Goal: Information Seeking & Learning: Find specific fact

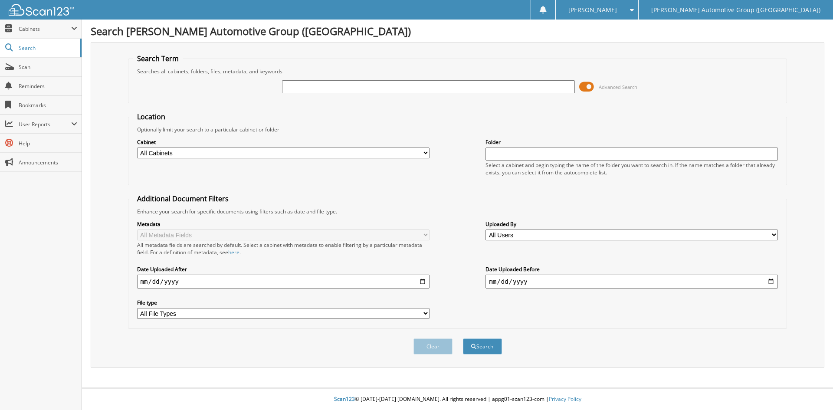
click at [301, 85] on input "text" at bounding box center [428, 86] width 292 height 13
type input "351724"
click at [489, 347] on button "Search" at bounding box center [482, 346] width 39 height 16
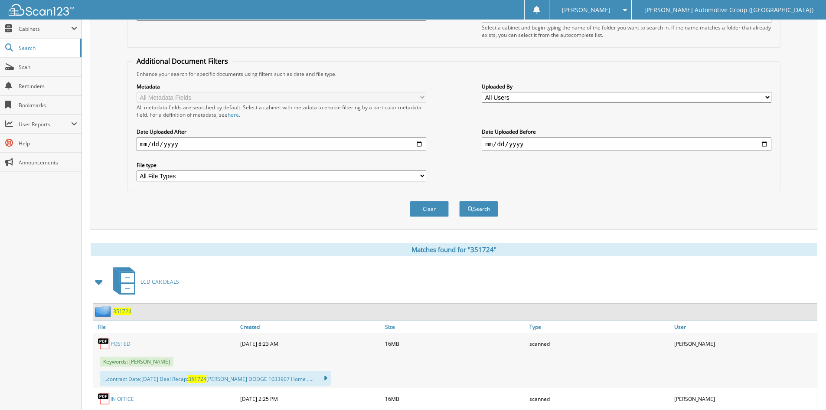
scroll to position [173, 0]
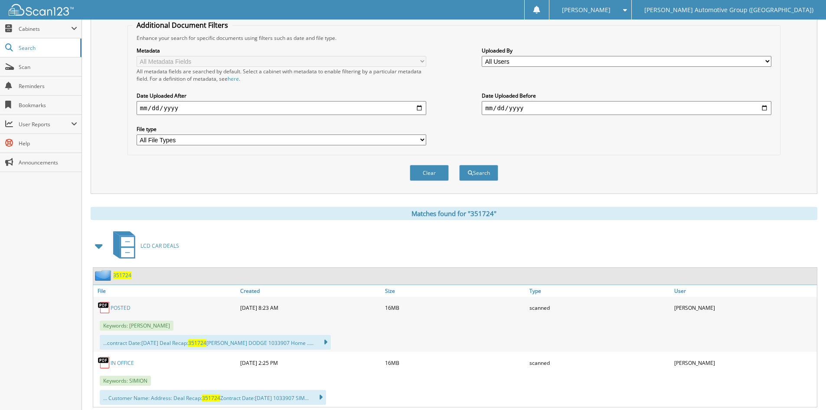
click at [125, 307] on link "POSTED" at bounding box center [121, 307] width 20 height 7
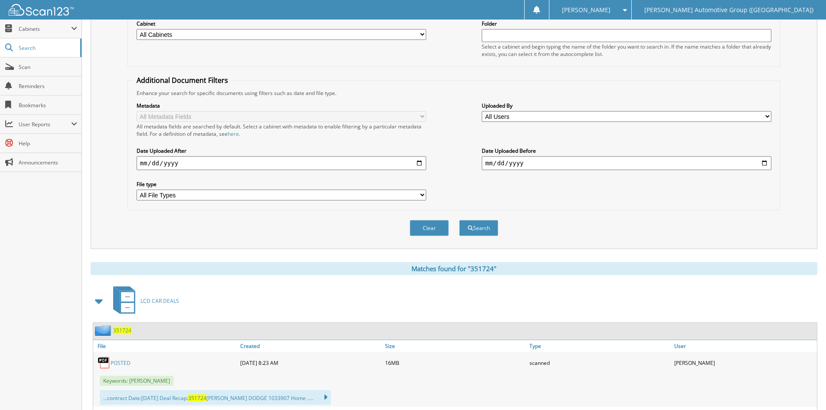
scroll to position [0, 0]
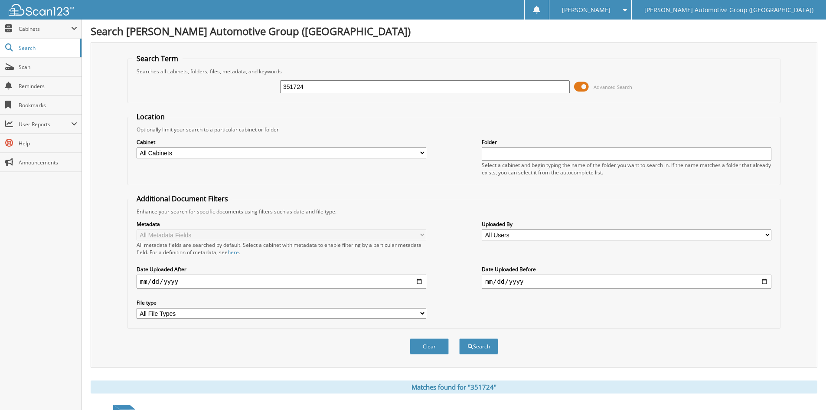
drag, startPoint x: 316, startPoint y: 87, endPoint x: 250, endPoint y: 88, distance: 66.4
click at [250, 88] on div "351724 Advanced Search" at bounding box center [454, 86] width 644 height 23
type input "R"
type input "SGA91632"
click at [459, 338] on button "Search" at bounding box center [478, 346] width 39 height 16
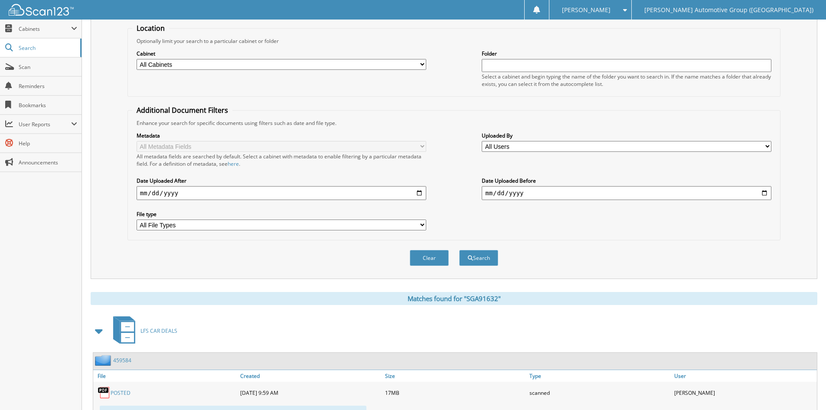
scroll to position [217, 0]
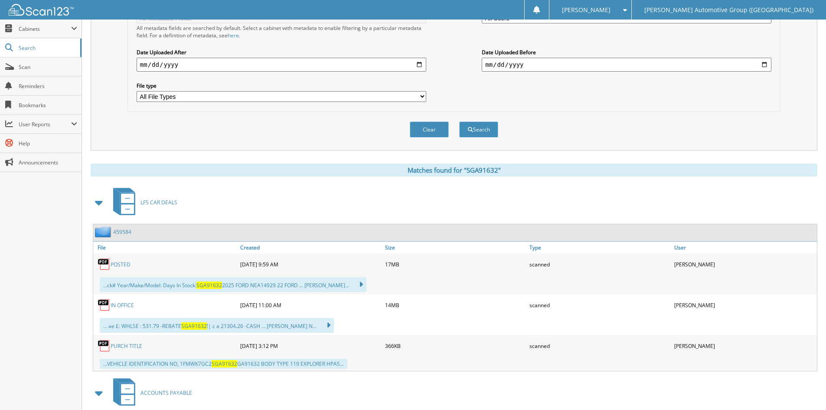
click at [121, 263] on link "POSTED" at bounding box center [121, 264] width 20 height 7
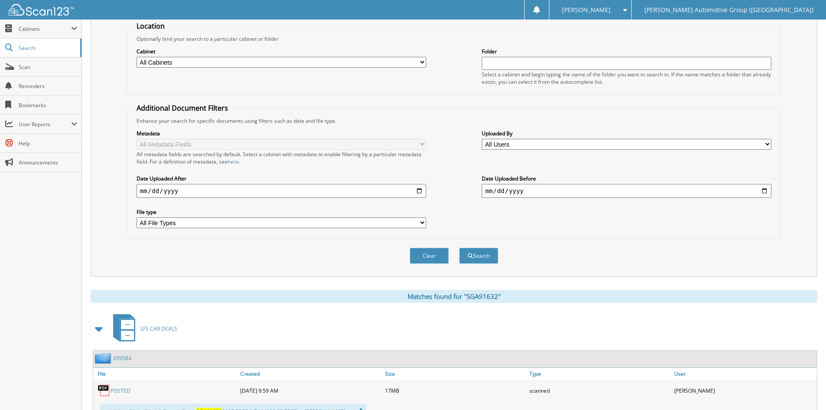
scroll to position [0, 0]
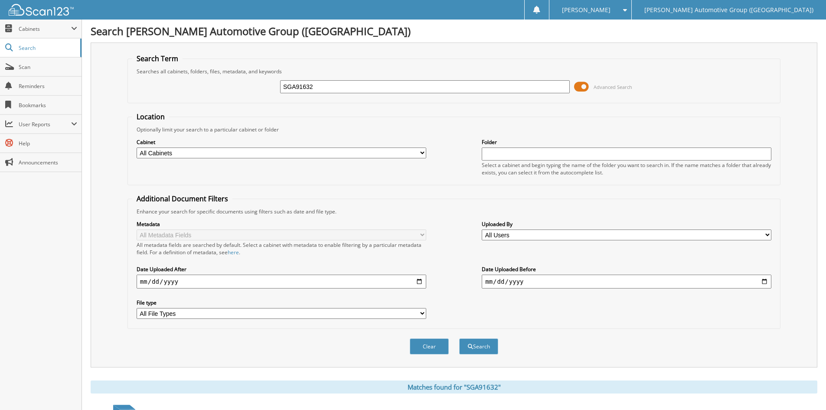
drag, startPoint x: 326, startPoint y: 85, endPoint x: 248, endPoint y: 88, distance: 78.5
click at [252, 88] on div "SGA91632 Advanced Search" at bounding box center [454, 86] width 644 height 23
type input "462562"
click at [480, 347] on button "Search" at bounding box center [478, 346] width 39 height 16
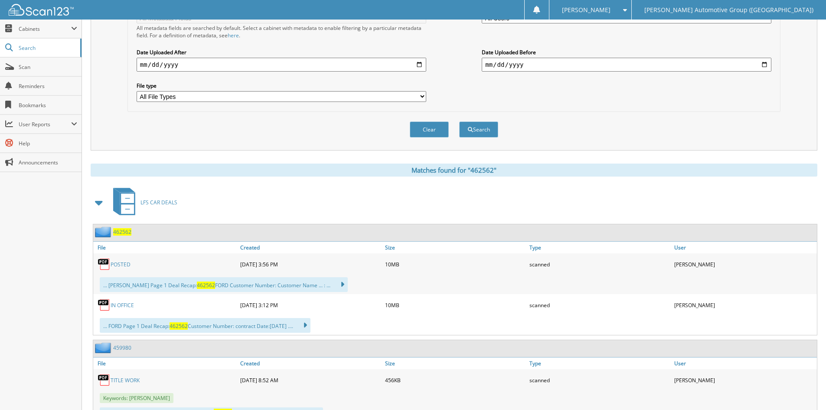
click at [120, 265] on link "POSTED" at bounding box center [121, 264] width 20 height 7
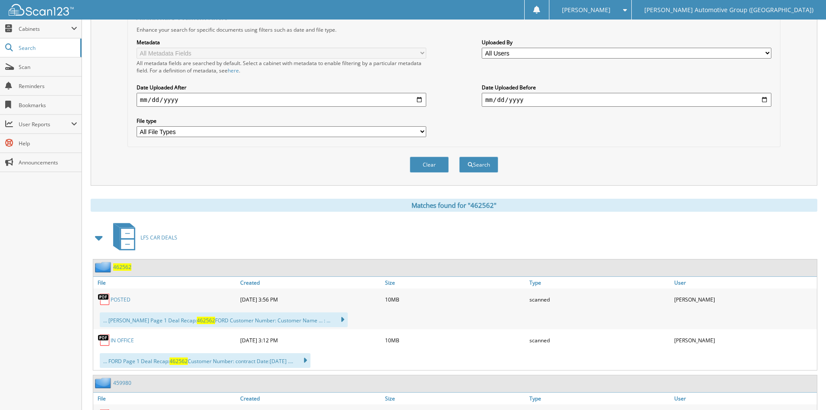
scroll to position [0, 0]
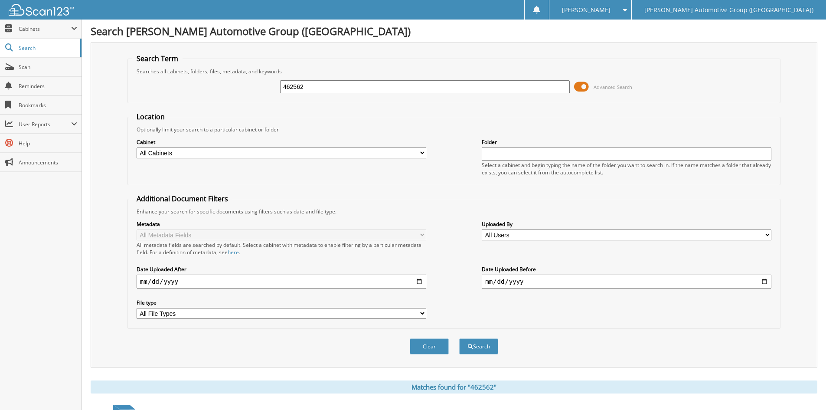
click at [324, 85] on input "462562" at bounding box center [425, 86] width 290 height 13
type input "462549"
click at [487, 346] on button "Search" at bounding box center [478, 346] width 39 height 16
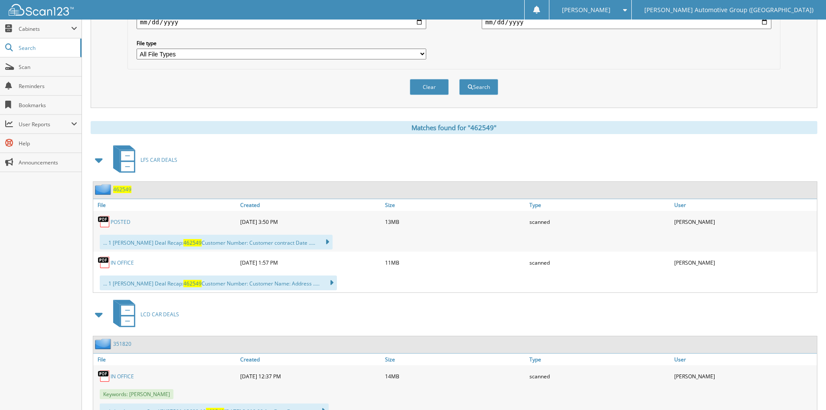
scroll to position [260, 0]
click at [121, 222] on link "POSTED" at bounding box center [121, 220] width 20 height 7
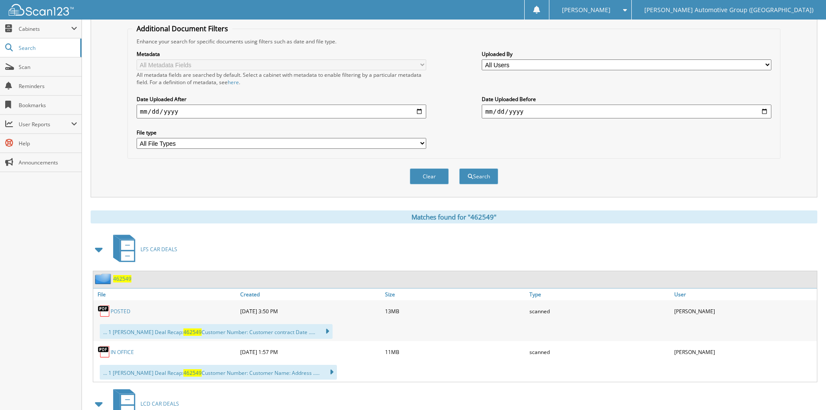
scroll to position [0, 0]
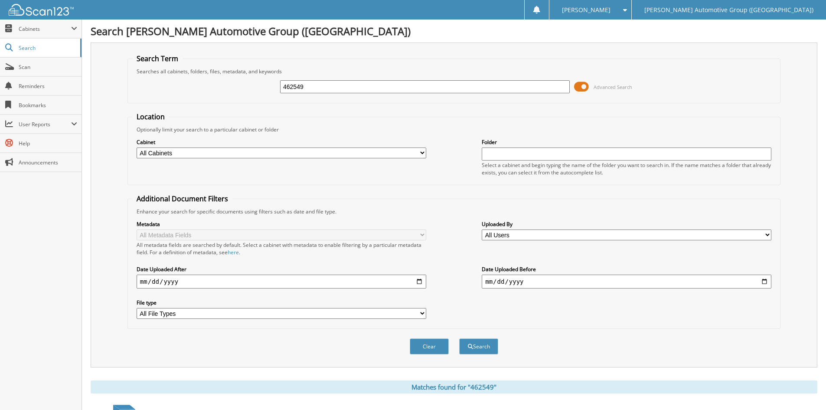
click at [326, 84] on input "462549" at bounding box center [425, 86] width 290 height 13
type input "462566"
click at [459, 338] on button "Search" at bounding box center [478, 346] width 39 height 16
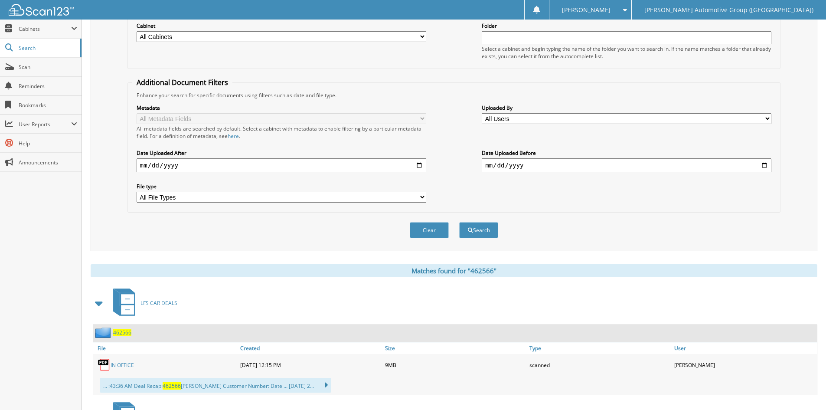
scroll to position [237, 0]
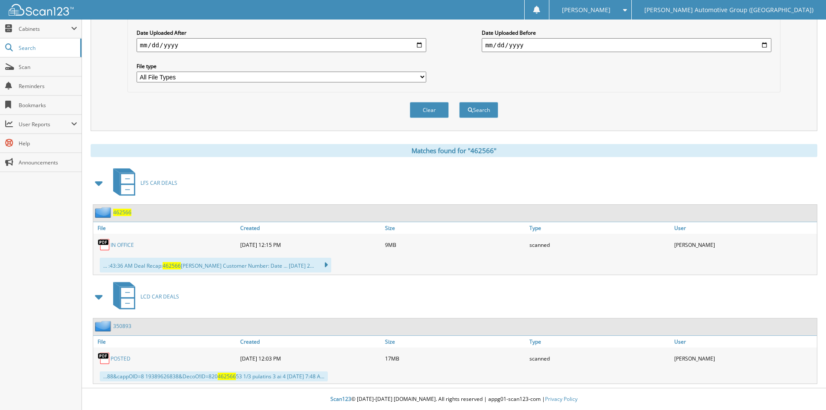
click at [128, 244] on link "IN OFFICE" at bounding box center [122, 244] width 23 height 7
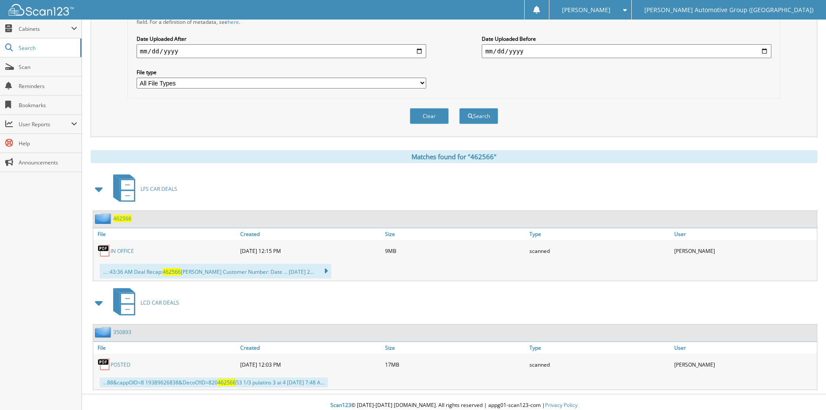
scroll to position [0, 0]
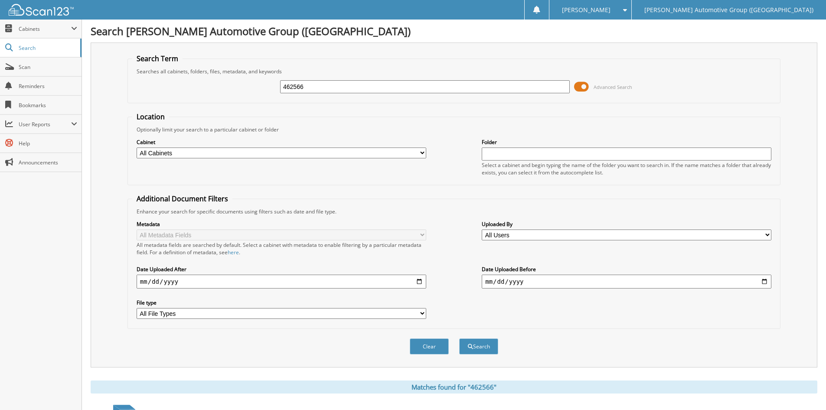
click at [328, 89] on input "462566" at bounding box center [425, 86] width 290 height 13
type input "462579"
click at [487, 348] on button "Search" at bounding box center [478, 346] width 39 height 16
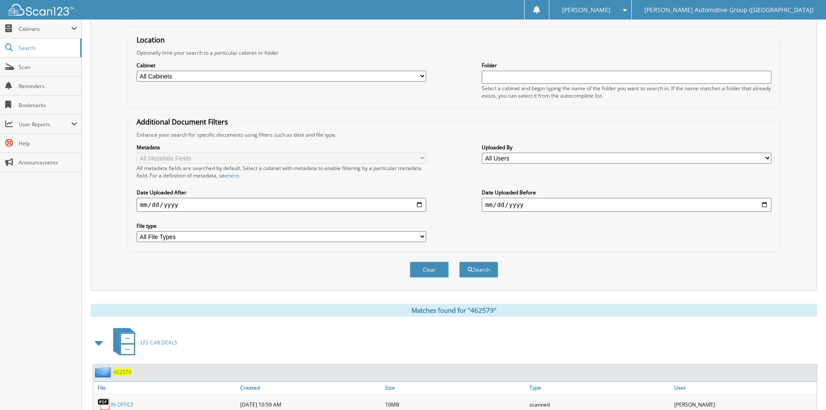
scroll to position [217, 0]
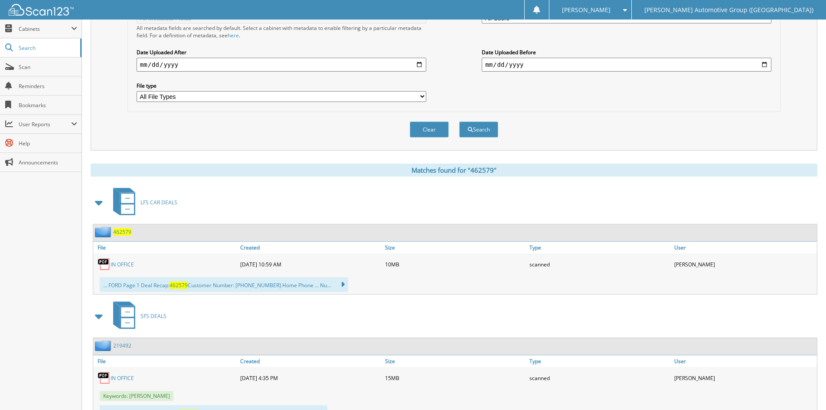
click at [121, 264] on link "IN OFFICE" at bounding box center [122, 264] width 23 height 7
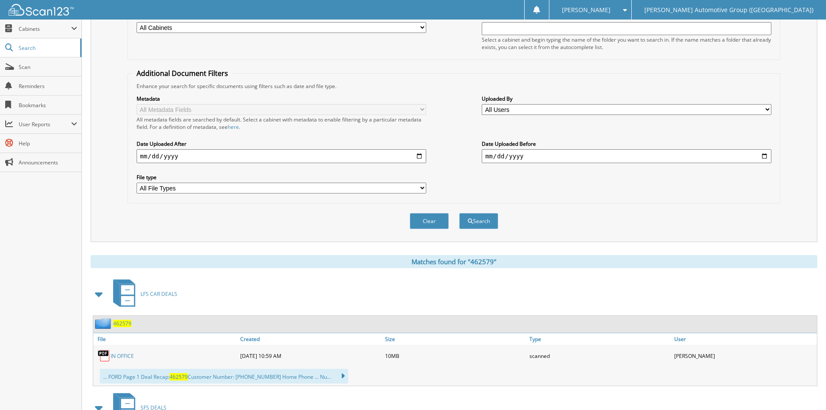
scroll to position [0, 0]
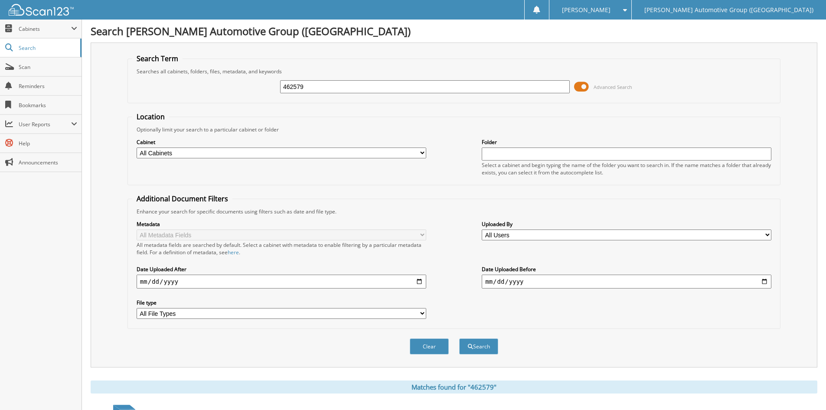
click at [311, 88] on input "462579" at bounding box center [425, 86] width 290 height 13
type input "462666"
click at [483, 350] on button "Search" at bounding box center [478, 346] width 39 height 16
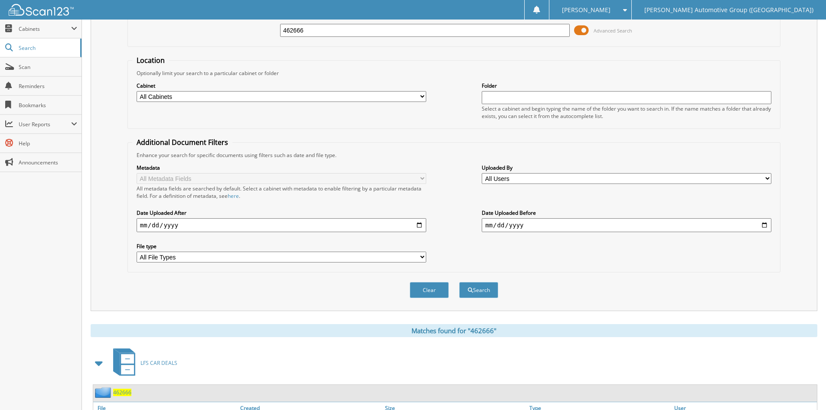
scroll to position [260, 0]
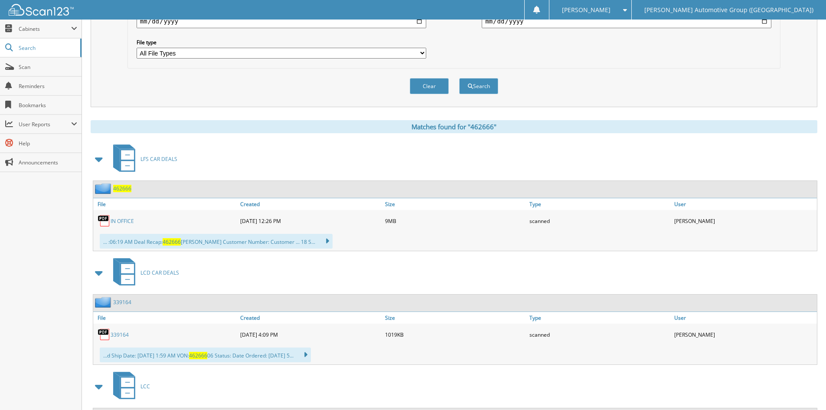
click at [121, 221] on link "IN OFFICE" at bounding box center [122, 220] width 23 height 7
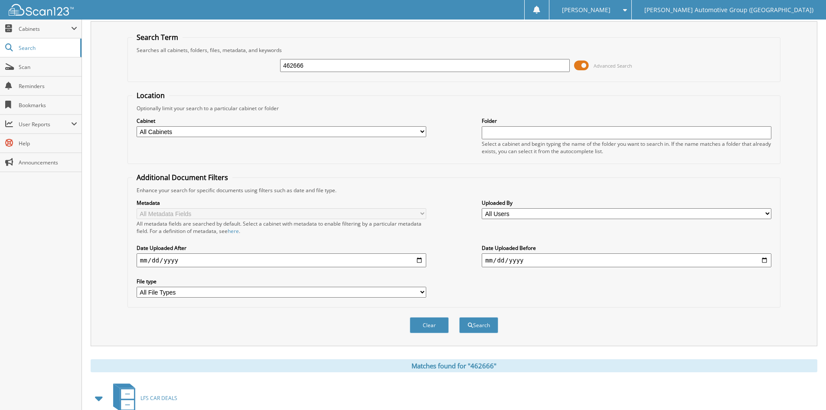
scroll to position [0, 0]
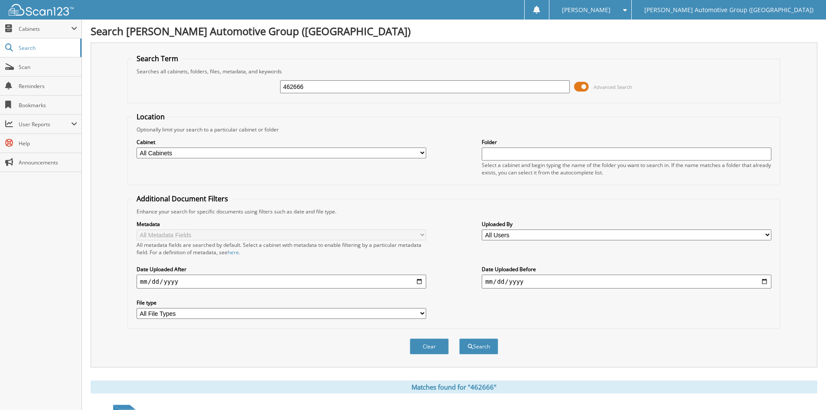
drag, startPoint x: 307, startPoint y: 86, endPoint x: 294, endPoint y: 87, distance: 13.1
click at [294, 87] on input "462666" at bounding box center [425, 86] width 290 height 13
type input "462599"
click at [485, 348] on button "Search" at bounding box center [478, 346] width 39 height 16
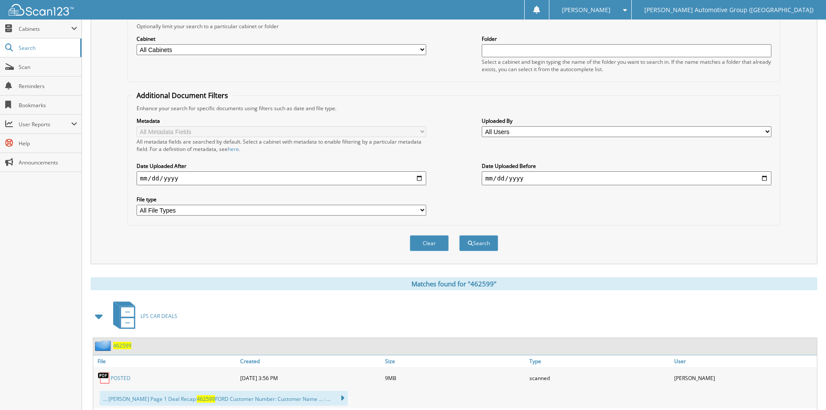
scroll to position [169, 0]
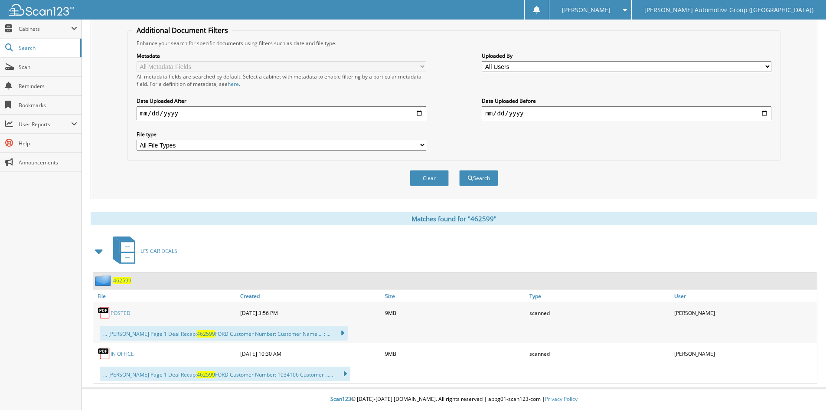
click at [125, 313] on link "POSTED" at bounding box center [121, 312] width 20 height 7
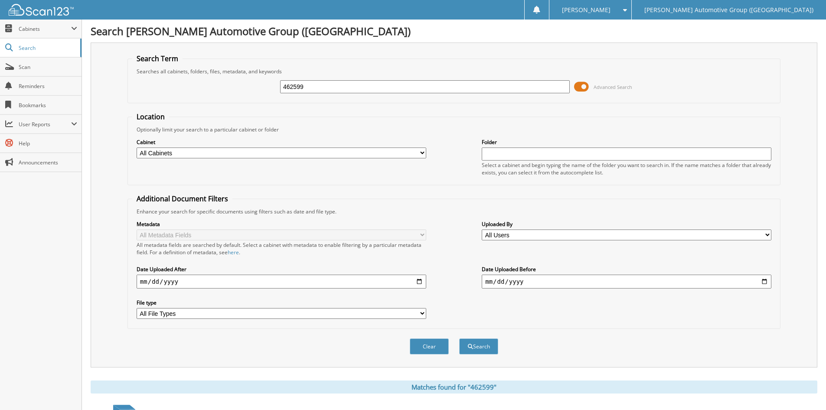
click at [351, 88] on input "462599" at bounding box center [425, 86] width 290 height 13
type input "462637"
click at [459, 338] on button "Search" at bounding box center [478, 346] width 39 height 16
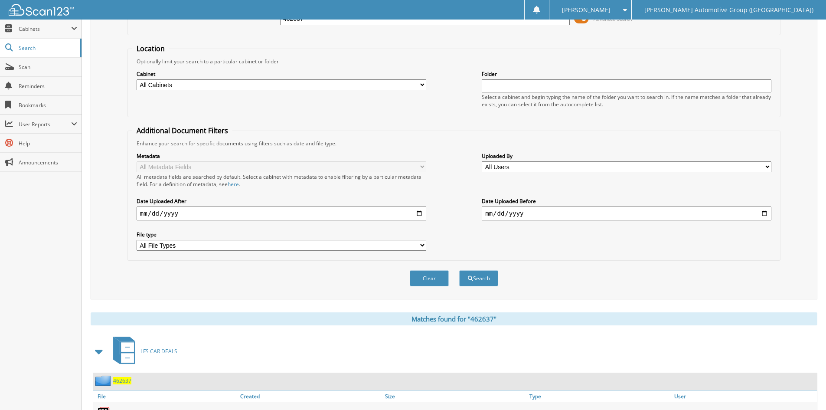
scroll to position [251, 0]
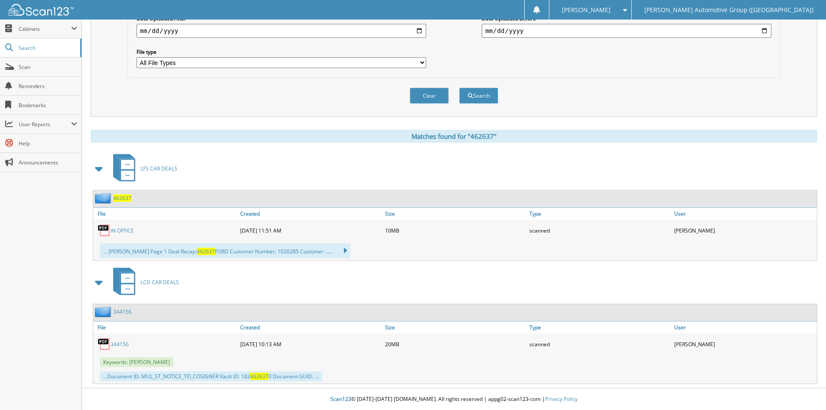
click at [122, 232] on link "IN OFFICE" at bounding box center [122, 230] width 23 height 7
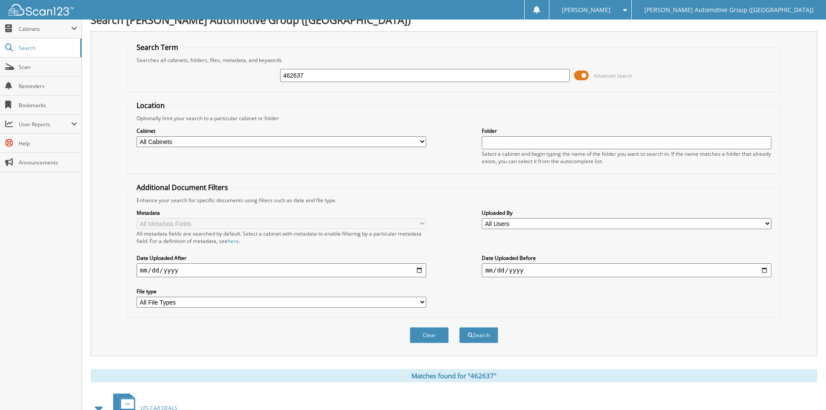
scroll to position [0, 0]
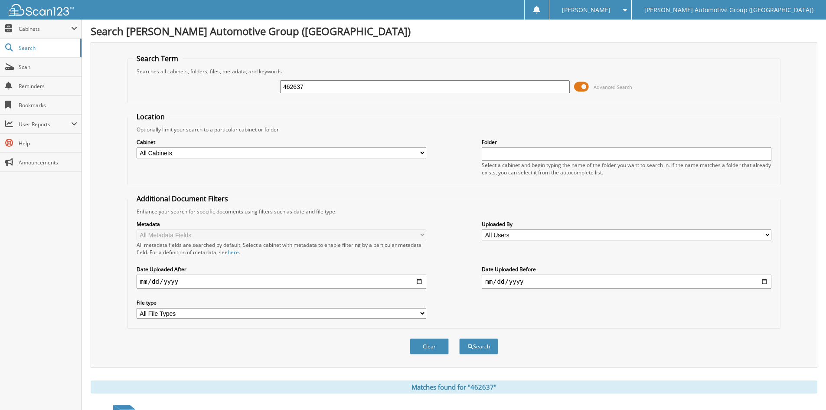
click at [351, 87] on input "462637" at bounding box center [425, 86] width 290 height 13
type input "462547"
click at [477, 348] on button "Search" at bounding box center [478, 346] width 39 height 16
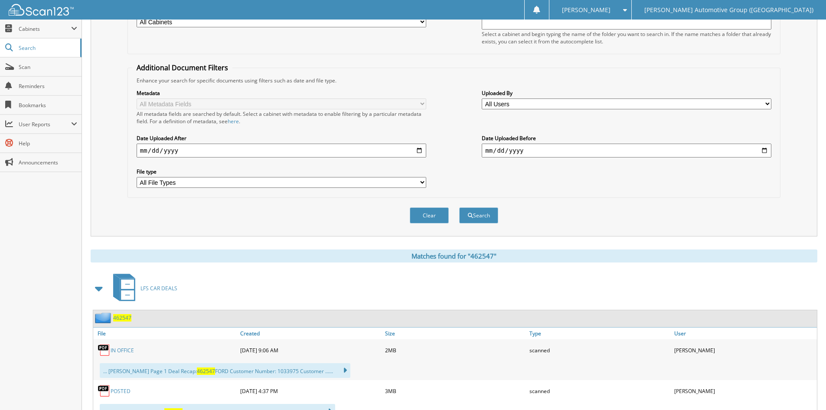
scroll to position [169, 0]
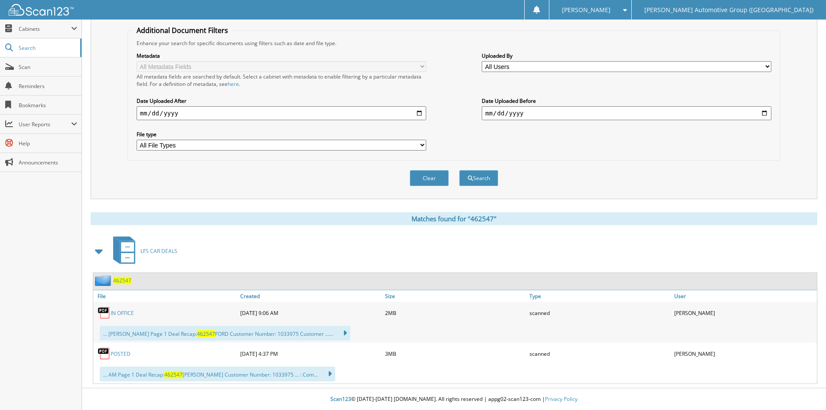
click at [124, 353] on link "POSTED" at bounding box center [121, 353] width 20 height 7
click at [638, 157] on fieldset "Additional Document Filters Enhance your search for specific documents using fi…" at bounding box center [453, 93] width 653 height 135
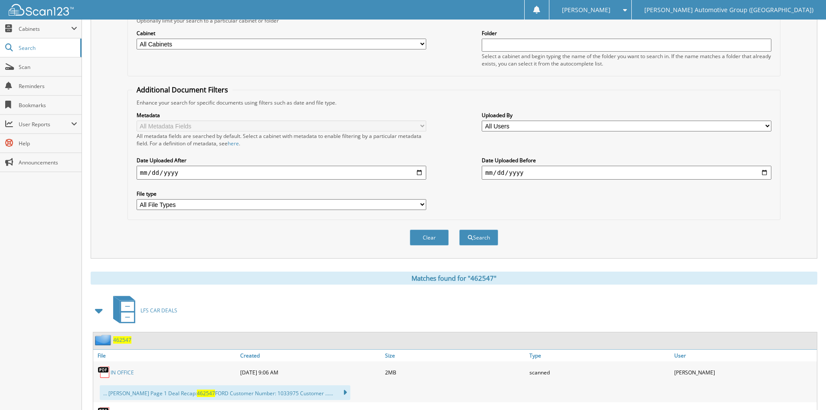
scroll to position [0, 0]
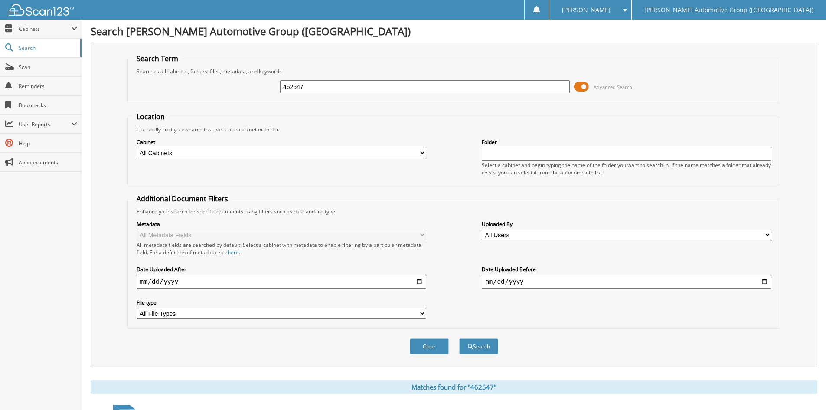
click at [322, 87] on input "462547" at bounding box center [425, 86] width 290 height 13
type input "462541"
click at [482, 346] on button "Search" at bounding box center [478, 346] width 39 height 16
drag, startPoint x: 320, startPoint y: 87, endPoint x: 297, endPoint y: 88, distance: 23.9
click at [297, 88] on input "462541" at bounding box center [425, 86] width 290 height 13
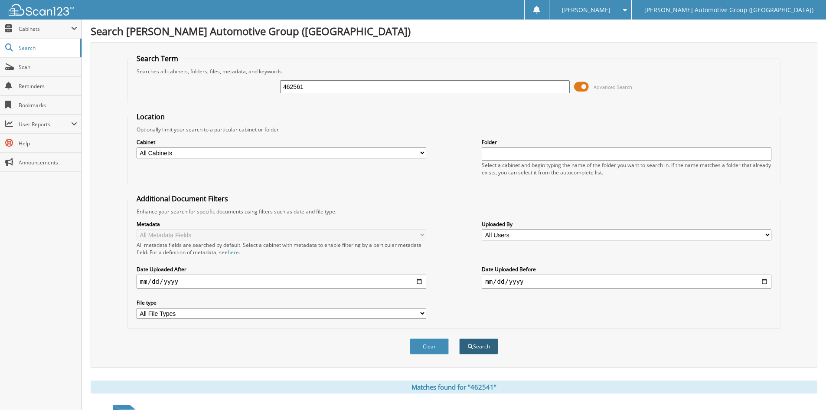
type input "462561"
click at [479, 348] on button "Search" at bounding box center [478, 346] width 39 height 16
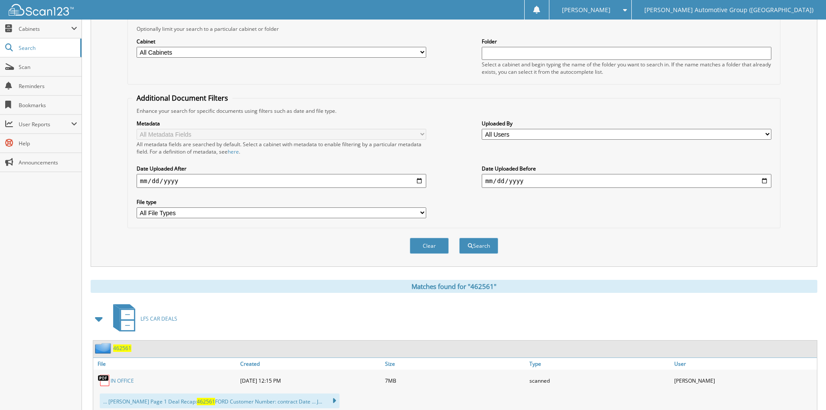
scroll to position [260, 0]
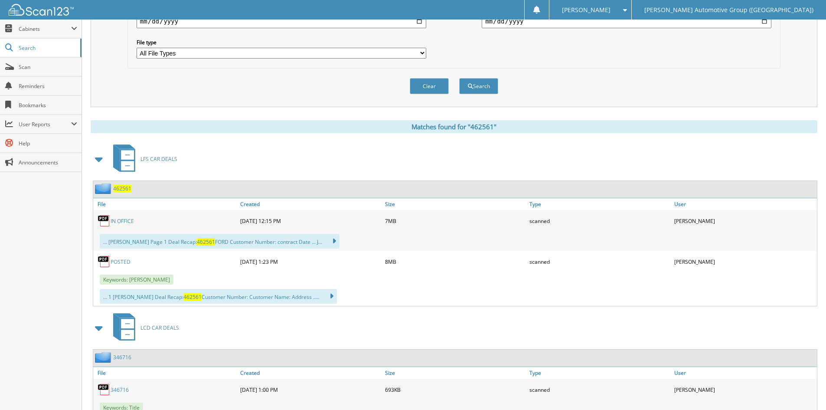
click at [120, 261] on link "POSTED" at bounding box center [121, 261] width 20 height 7
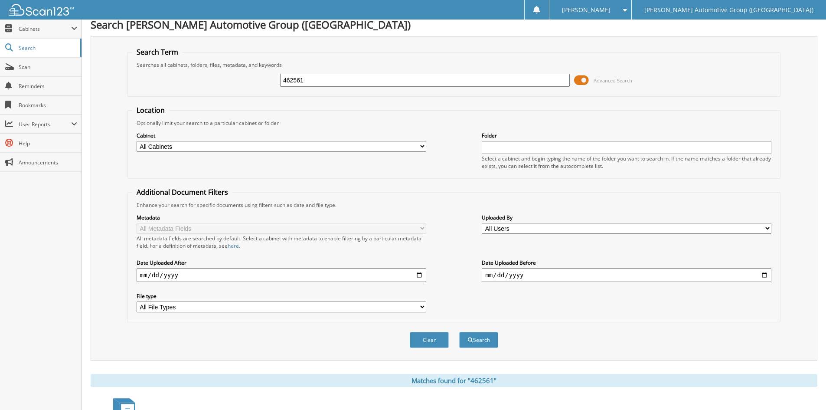
scroll to position [0, 0]
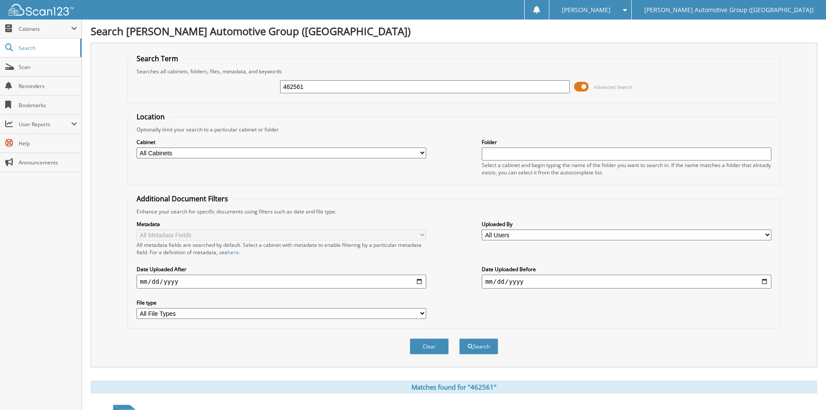
click at [317, 88] on input "462561" at bounding box center [425, 86] width 290 height 13
type input "462573"
click at [486, 348] on button "Search" at bounding box center [478, 346] width 39 height 16
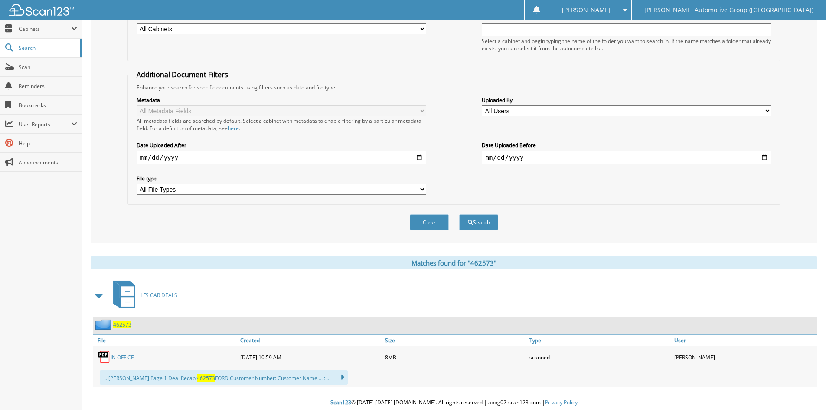
scroll to position [128, 0]
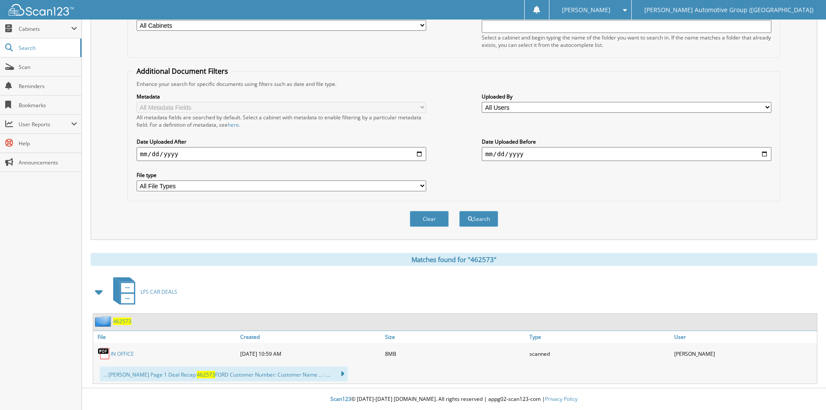
click at [126, 353] on link "IN OFFICE" at bounding box center [122, 353] width 23 height 7
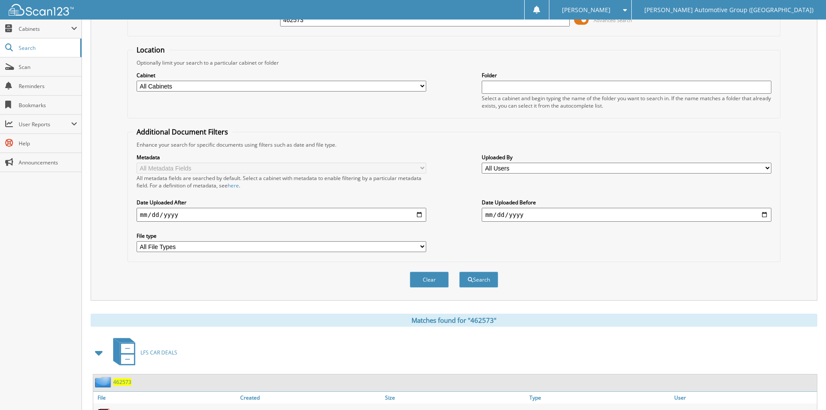
scroll to position [0, 0]
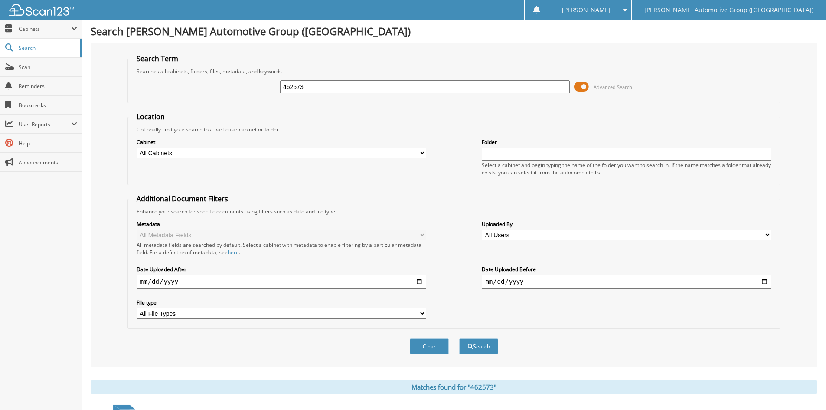
drag, startPoint x: 310, startPoint y: 88, endPoint x: 294, endPoint y: 91, distance: 16.2
click at [294, 91] on input "462573" at bounding box center [425, 86] width 290 height 13
type input "462614"
click at [477, 349] on button "Search" at bounding box center [478, 346] width 39 height 16
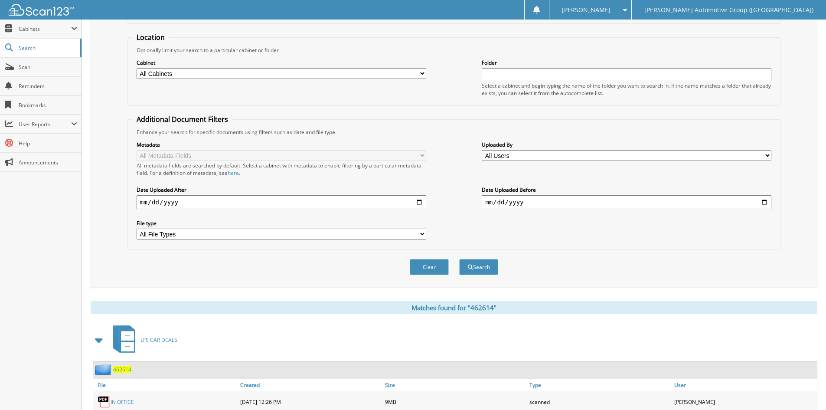
scroll to position [217, 0]
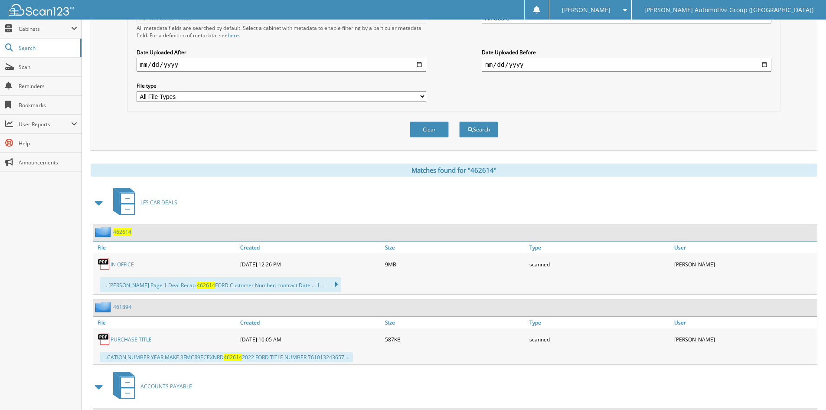
click at [122, 263] on link "IN OFFICE" at bounding box center [122, 264] width 23 height 7
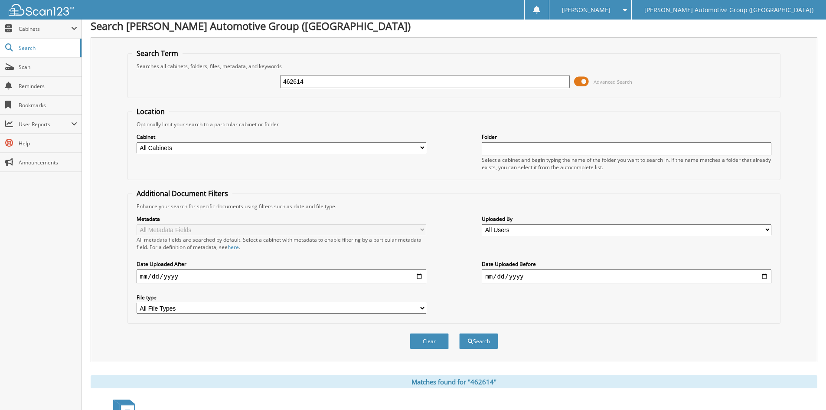
scroll to position [0, 0]
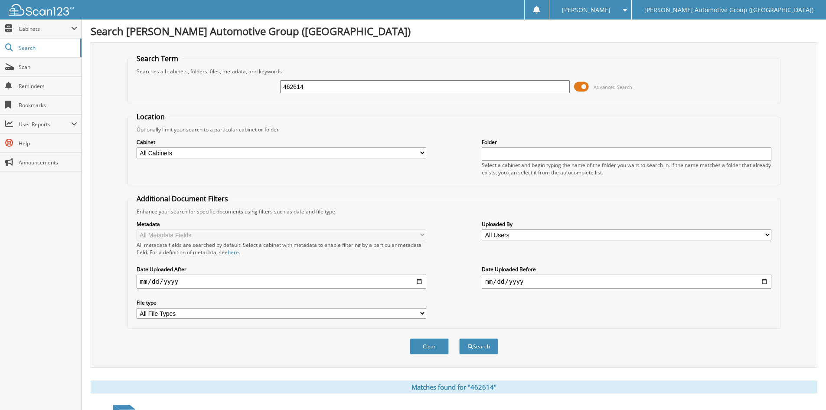
drag, startPoint x: 320, startPoint y: 88, endPoint x: 293, endPoint y: 92, distance: 27.1
click at [293, 92] on input "462614" at bounding box center [425, 86] width 290 height 13
type input "462522"
click at [484, 347] on button "Search" at bounding box center [478, 346] width 39 height 16
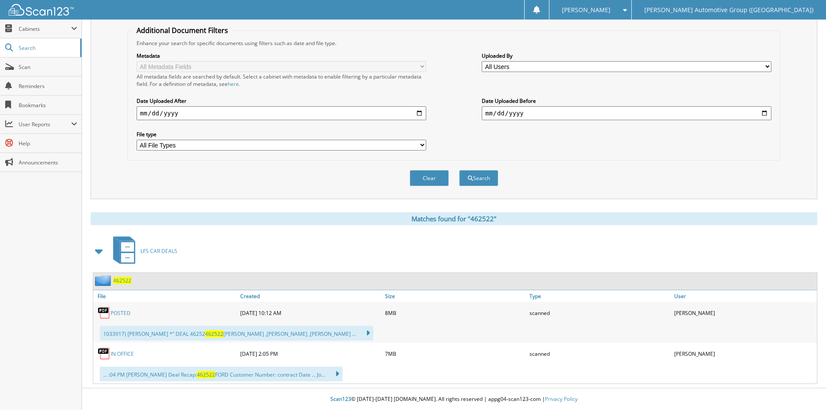
click at [121, 311] on link "POSTED" at bounding box center [121, 312] width 20 height 7
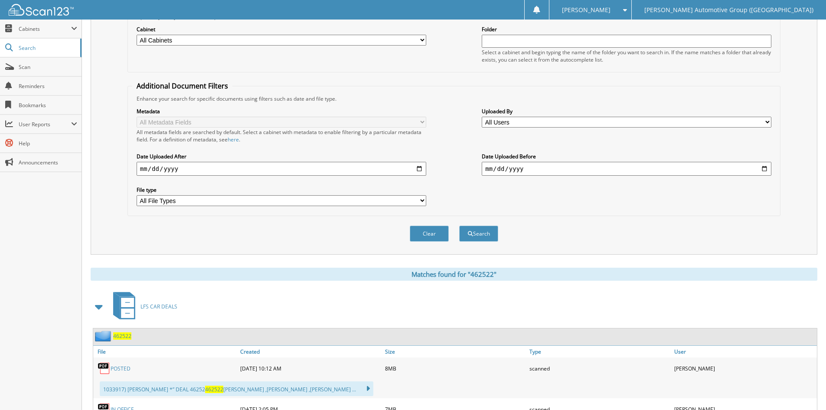
scroll to position [0, 0]
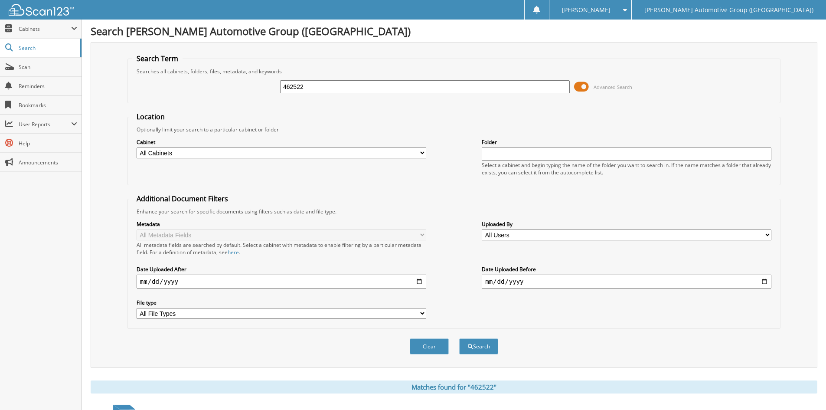
click at [353, 86] on input "462522" at bounding box center [425, 86] width 290 height 13
type input "462510"
click at [482, 346] on button "Search" at bounding box center [478, 346] width 39 height 16
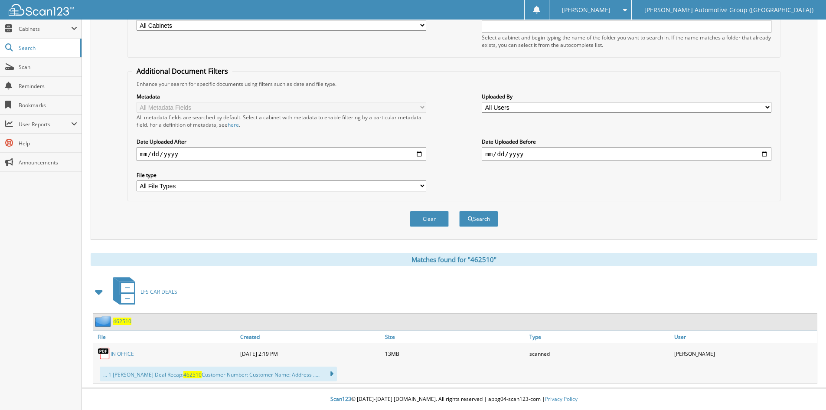
scroll to position [128, 0]
click at [123, 352] on link "IN OFFICE" at bounding box center [122, 353] width 23 height 7
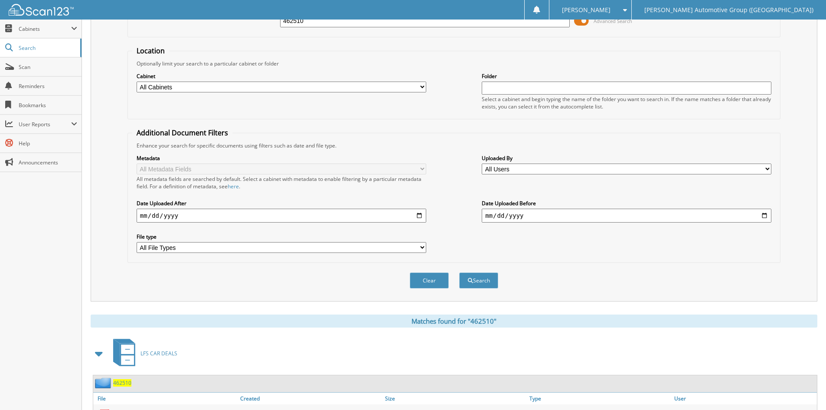
scroll to position [0, 0]
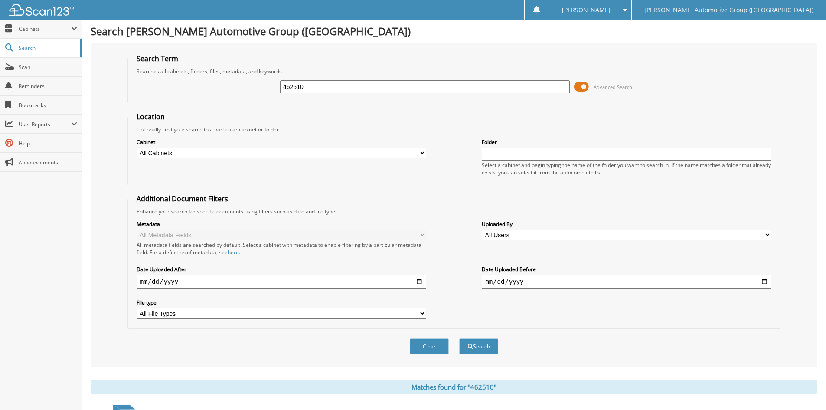
drag, startPoint x: 311, startPoint y: 88, endPoint x: 297, endPoint y: 88, distance: 14.3
click at [297, 88] on input "462510" at bounding box center [425, 86] width 290 height 13
type input "462569"
click at [475, 346] on button "Search" at bounding box center [478, 346] width 39 height 16
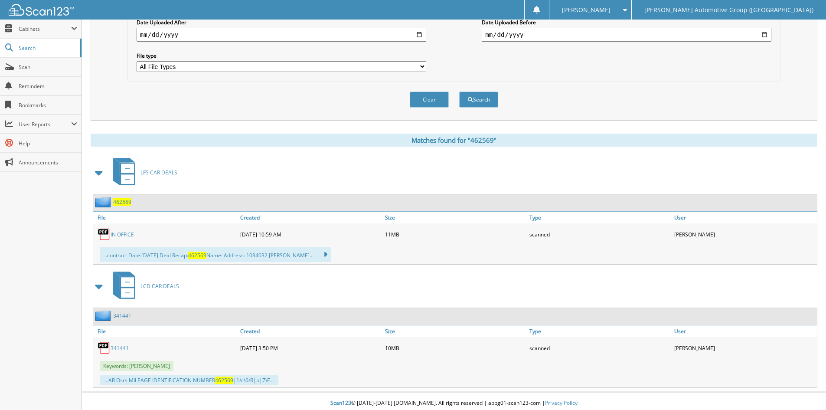
scroll to position [251, 0]
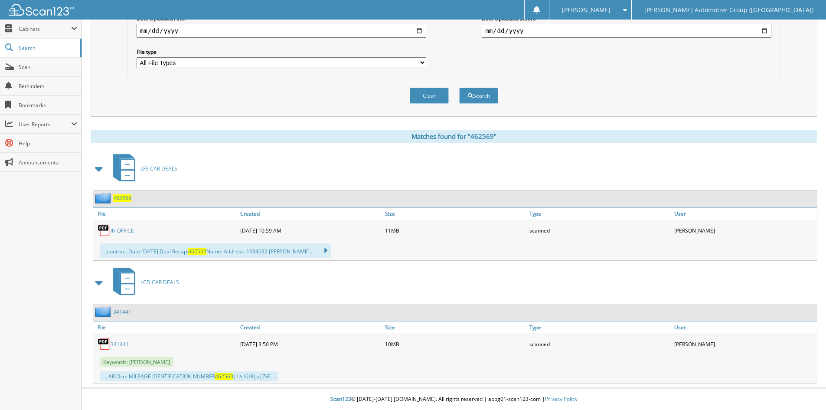
click at [125, 229] on link "IN OFFICE" at bounding box center [122, 230] width 23 height 7
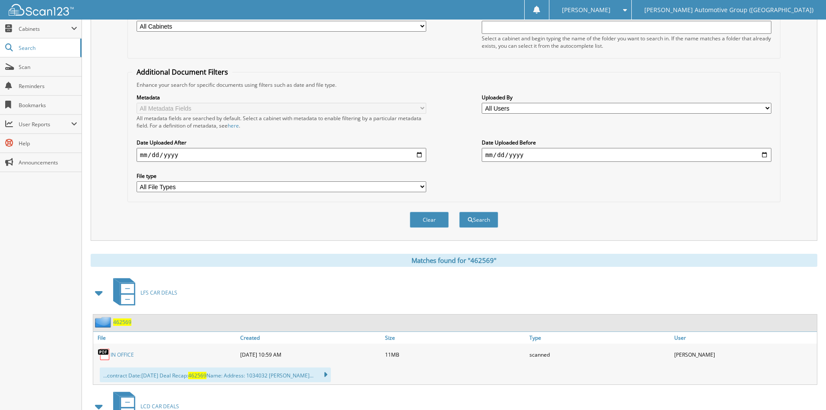
scroll to position [0, 0]
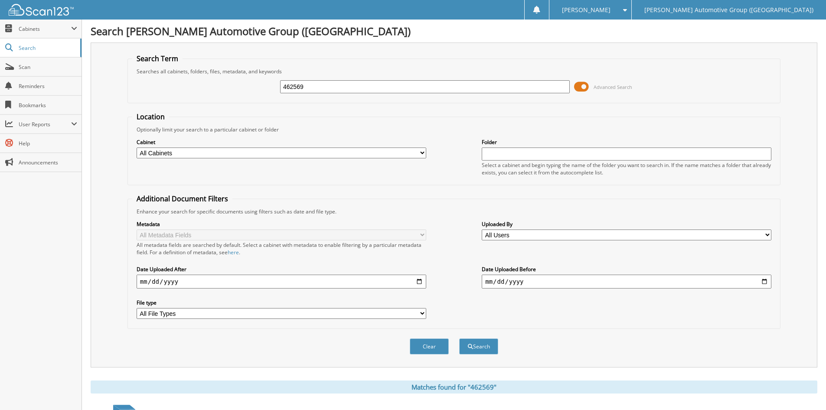
click at [327, 85] on input "462569" at bounding box center [425, 86] width 290 height 13
type input "462538"
click at [477, 345] on button "Search" at bounding box center [478, 346] width 39 height 16
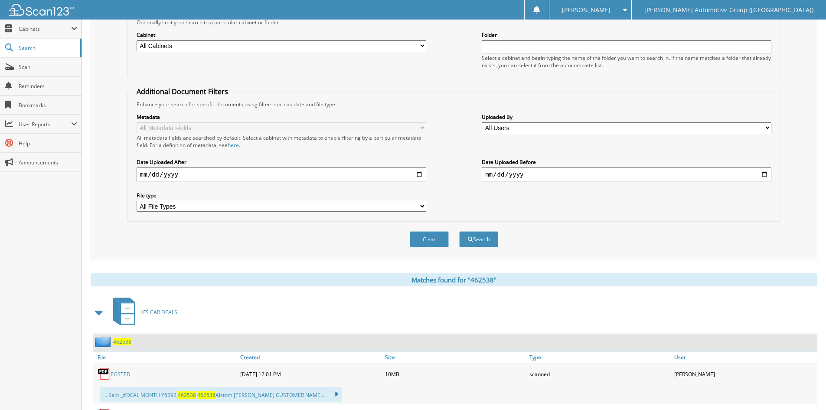
scroll to position [169, 0]
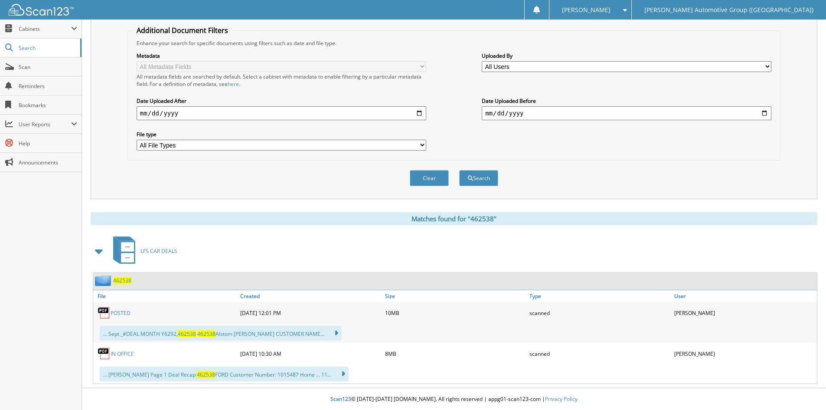
click at [124, 315] on link "POSTED" at bounding box center [121, 312] width 20 height 7
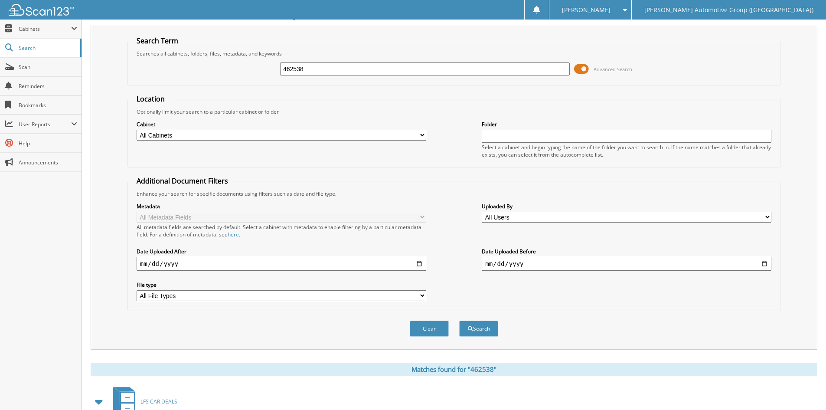
scroll to position [0, 0]
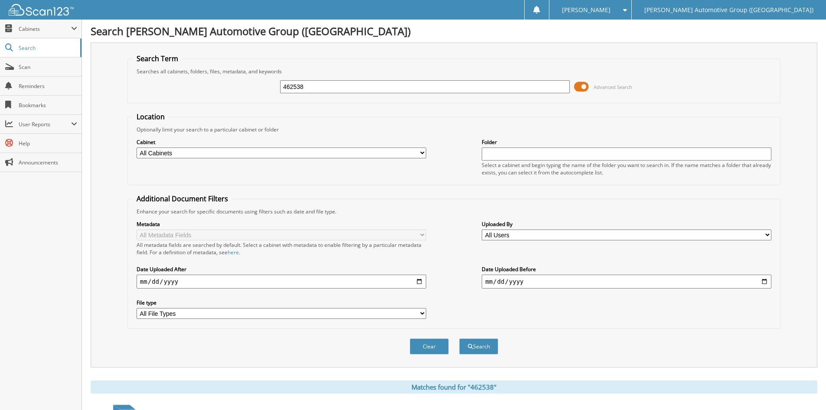
click at [320, 86] on input "462538" at bounding box center [425, 86] width 290 height 13
type input "462622"
click at [484, 349] on button "Search" at bounding box center [478, 346] width 39 height 16
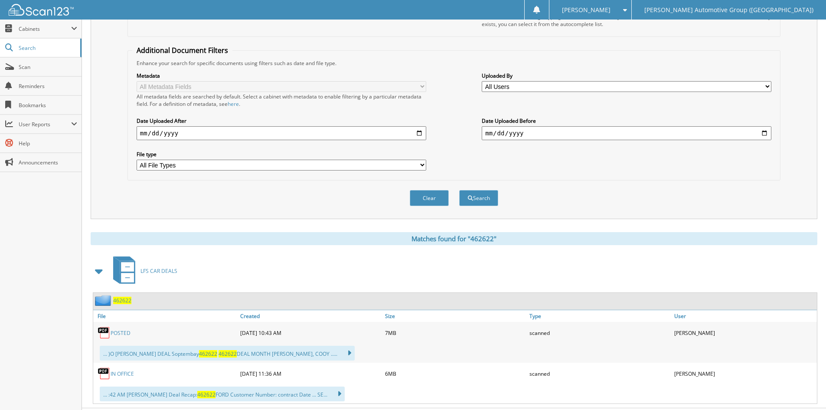
scroll to position [169, 0]
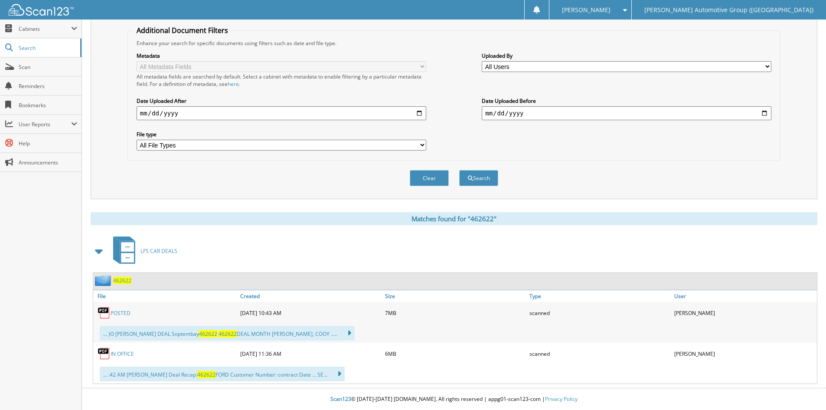
click at [117, 314] on link "POSTED" at bounding box center [121, 312] width 20 height 7
click at [549, 175] on div "Clear Search" at bounding box center [453, 177] width 653 height 35
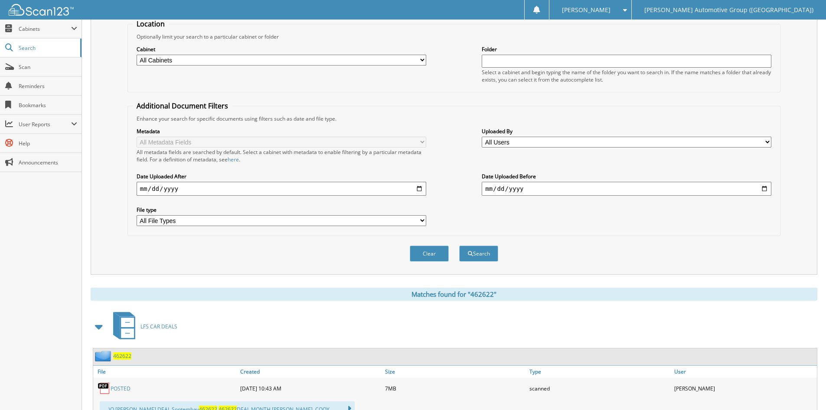
scroll to position [0, 0]
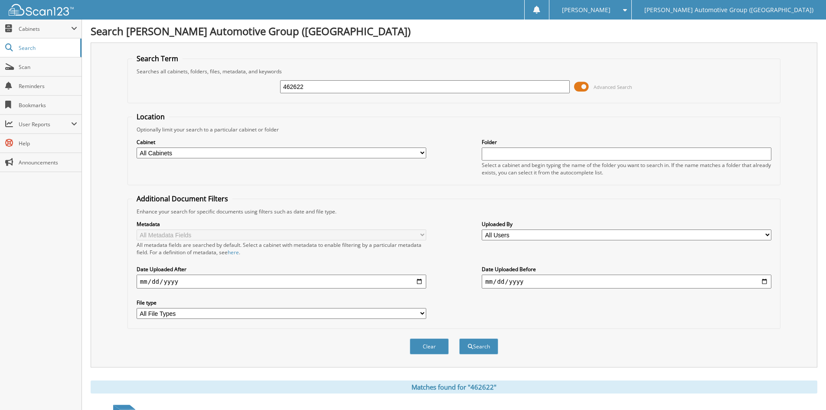
click at [326, 86] on input "462622" at bounding box center [425, 86] width 290 height 13
type input "462518"
click at [487, 345] on button "Search" at bounding box center [478, 346] width 39 height 16
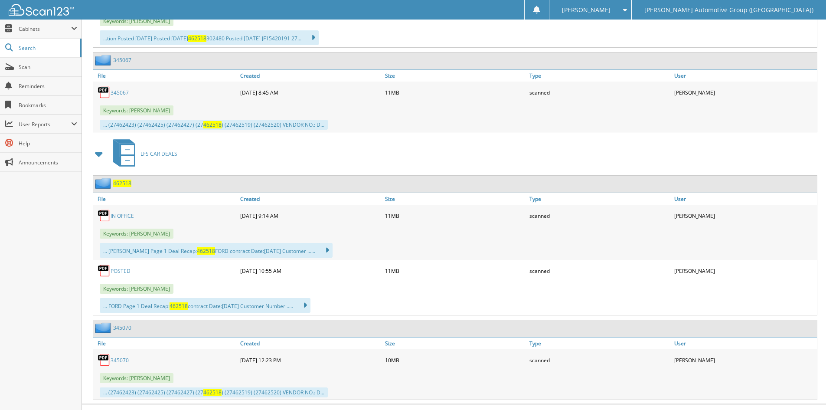
scroll to position [520, 0]
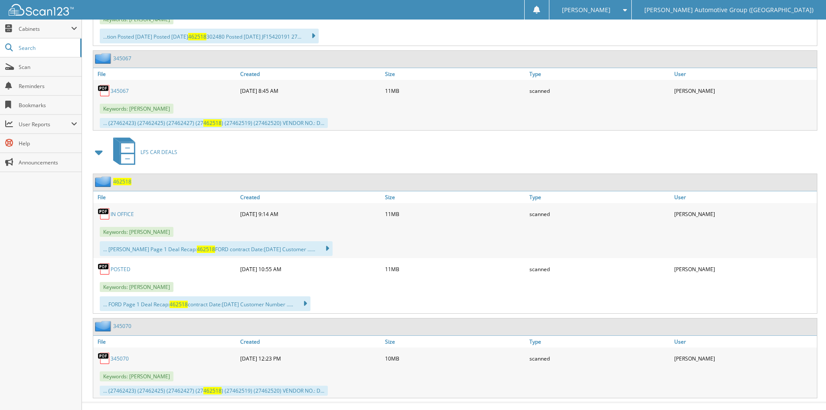
click at [123, 269] on link "POSTED" at bounding box center [121, 268] width 20 height 7
click at [500, 154] on div "LFS CAR DEALS" at bounding box center [454, 152] width 727 height 34
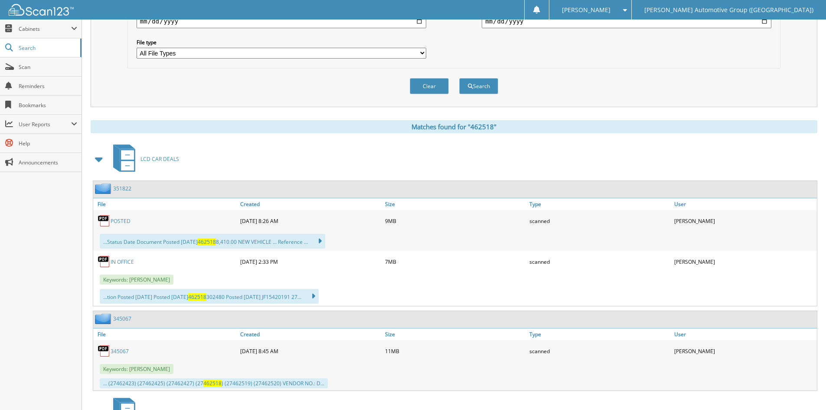
scroll to position [0, 0]
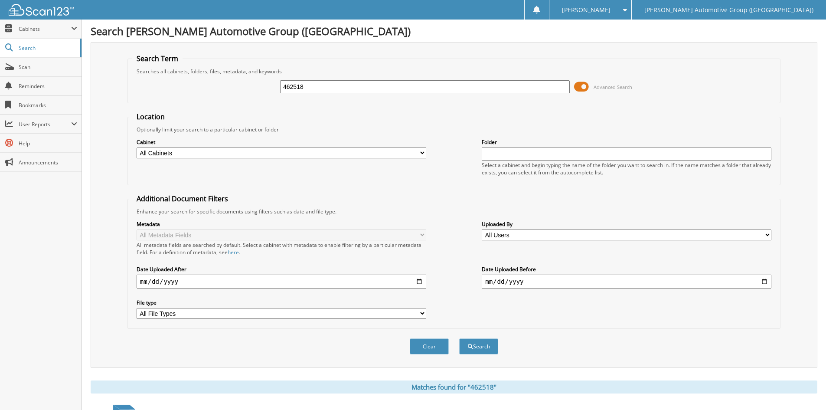
drag, startPoint x: 332, startPoint y: 87, endPoint x: 296, endPoint y: 89, distance: 36.1
click at [296, 89] on input "462518" at bounding box center [425, 86] width 290 height 13
type input "462572"
click at [485, 344] on button "Search" at bounding box center [478, 346] width 39 height 16
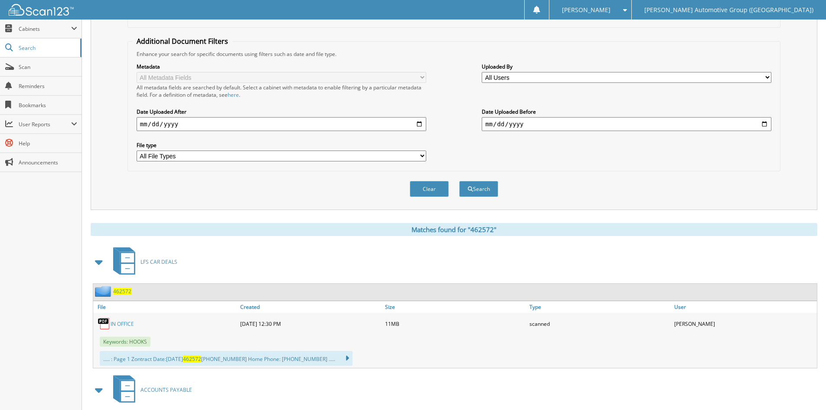
scroll to position [304, 0]
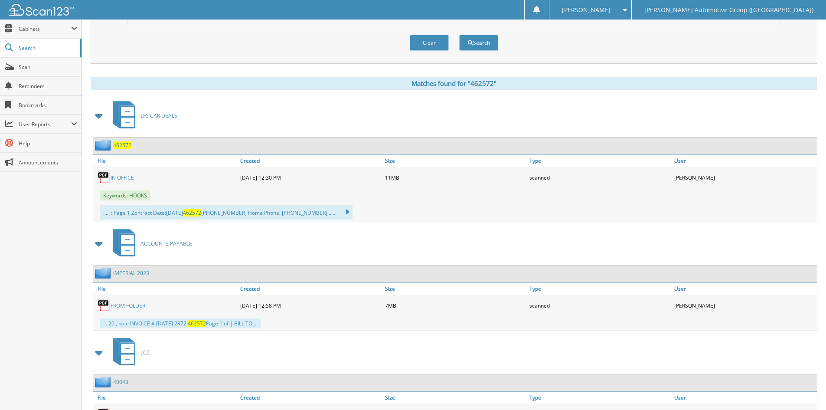
click at [116, 177] on link "IN OFFICE" at bounding box center [122, 177] width 23 height 7
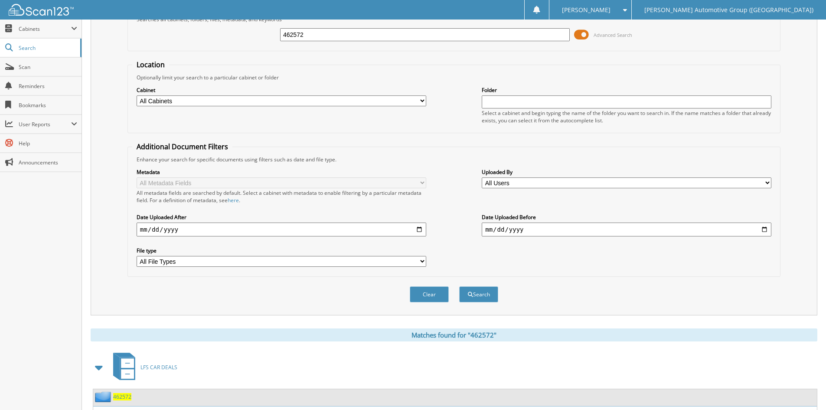
scroll to position [43, 0]
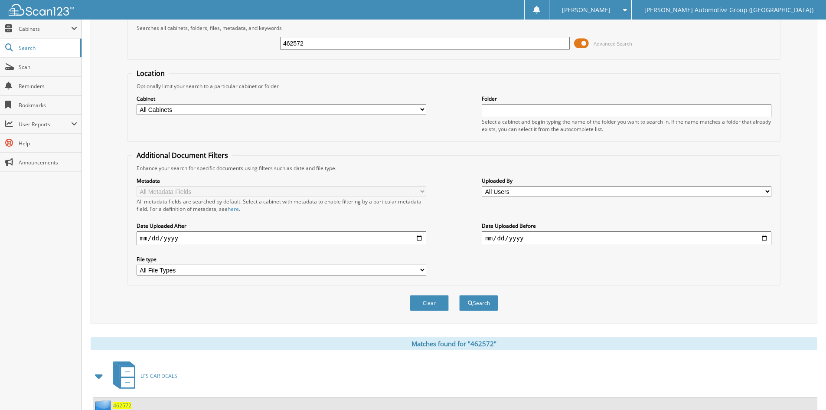
drag, startPoint x: 311, startPoint y: 46, endPoint x: 293, endPoint y: 46, distance: 17.4
click at [293, 46] on input "462572" at bounding box center [425, 43] width 290 height 13
type input "462629"
click at [479, 304] on button "Search" at bounding box center [478, 303] width 39 height 16
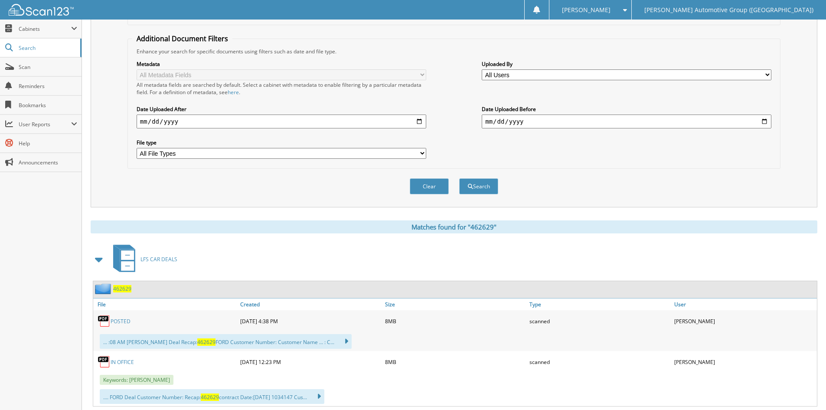
scroll to position [173, 0]
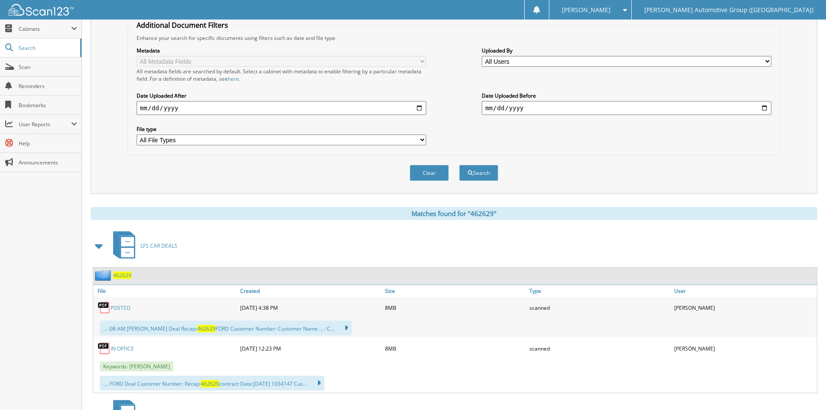
click at [121, 309] on link "POSTED" at bounding box center [121, 307] width 20 height 7
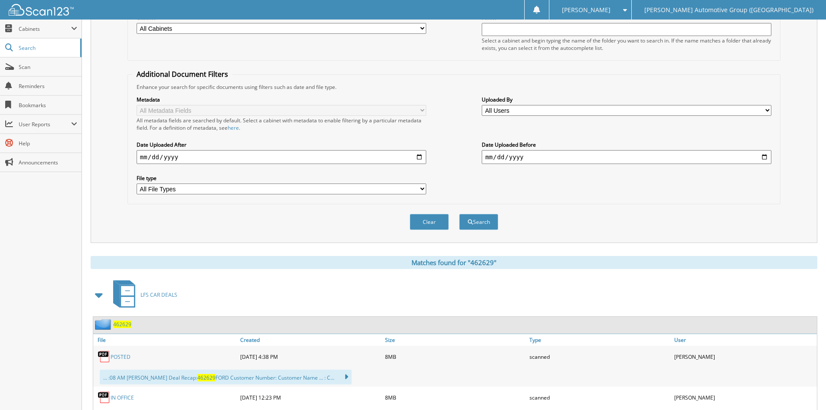
scroll to position [0, 0]
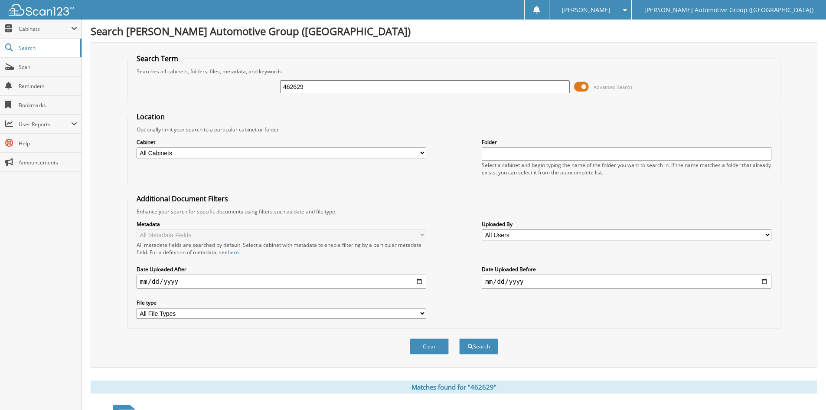
click at [326, 90] on input "462629" at bounding box center [425, 86] width 290 height 13
type input "462633"
click at [484, 347] on button "Search" at bounding box center [478, 346] width 39 height 16
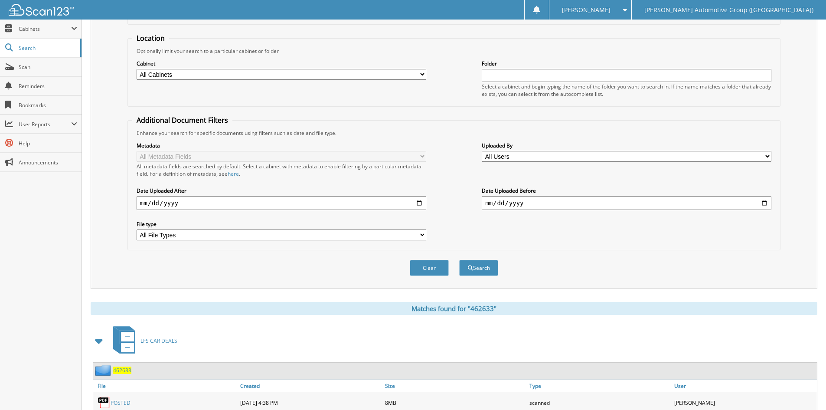
scroll to position [183, 0]
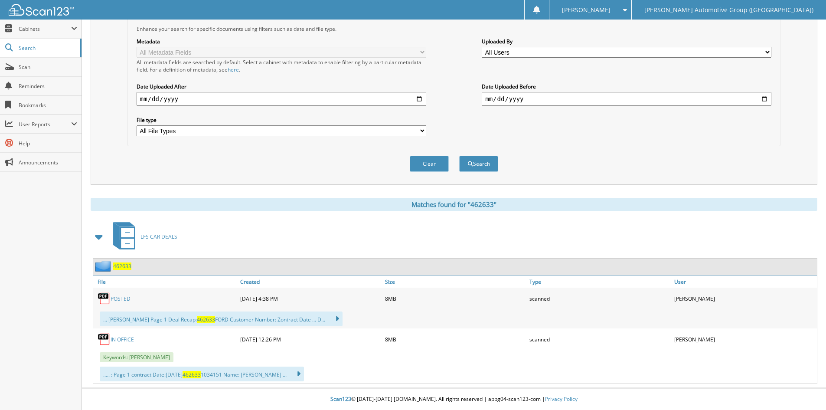
click at [120, 300] on link "POSTED" at bounding box center [121, 298] width 20 height 7
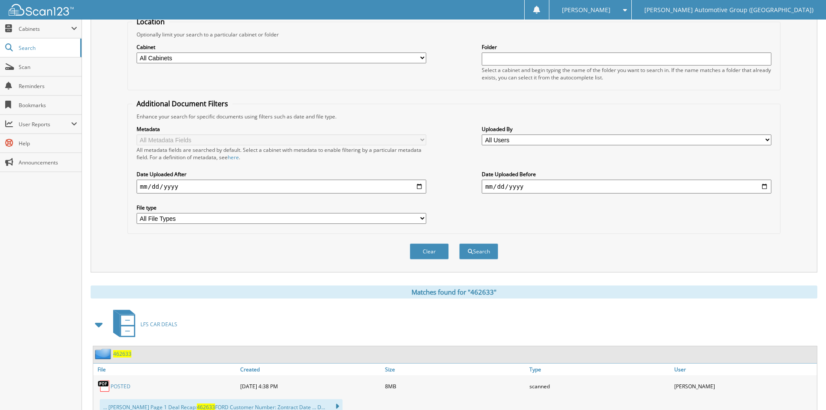
scroll to position [0, 0]
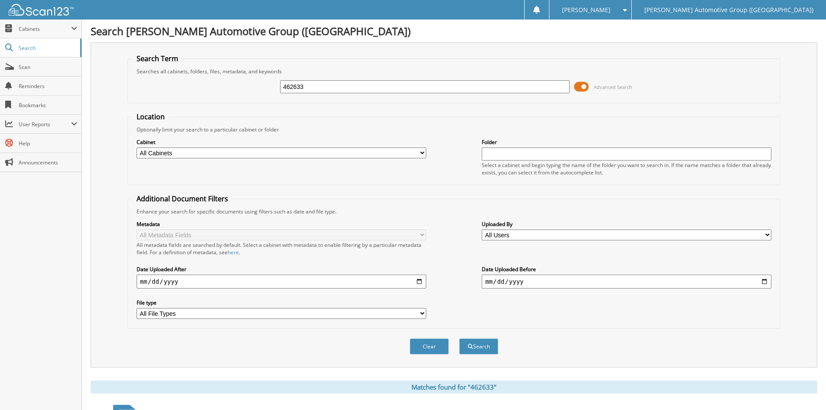
click at [339, 88] on input "462633" at bounding box center [425, 86] width 290 height 13
type input "462619"
click at [478, 349] on button "Search" at bounding box center [478, 346] width 39 height 16
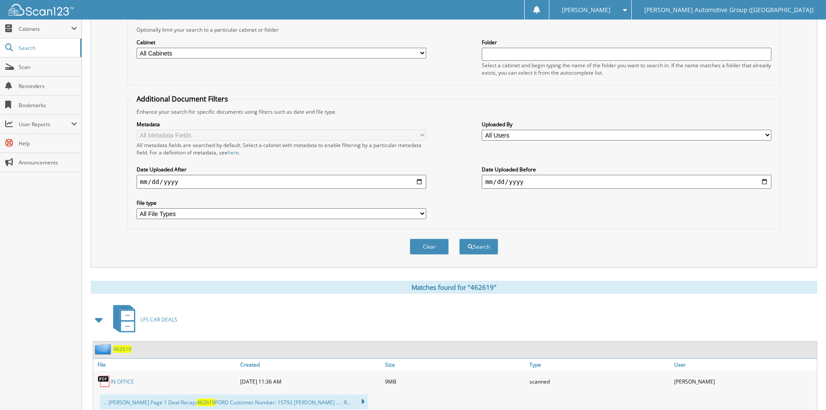
scroll to position [128, 0]
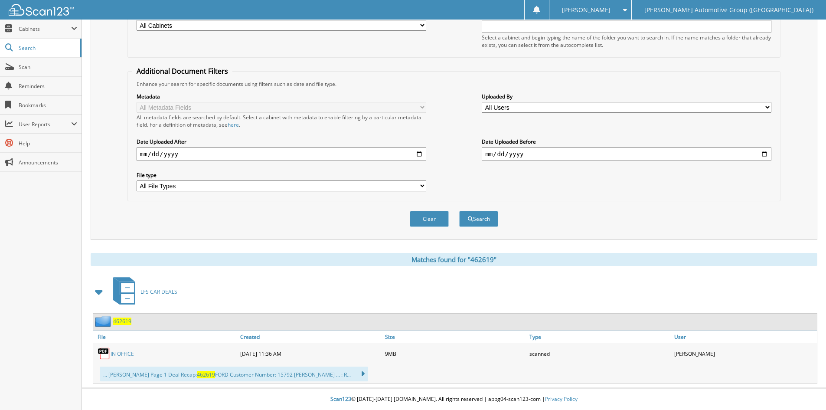
click at [125, 353] on link "IN OFFICE" at bounding box center [122, 353] width 23 height 7
click at [440, 78] on fieldset "Additional Document Filters Enhance your search for specific documents using fi…" at bounding box center [453, 133] width 653 height 135
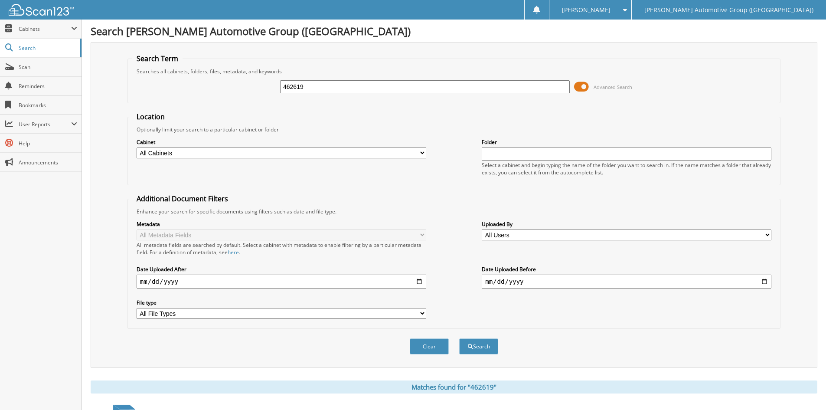
click at [311, 86] on input "462619" at bounding box center [425, 86] width 290 height 13
drag, startPoint x: 311, startPoint y: 86, endPoint x: 293, endPoint y: 88, distance: 17.9
click at [293, 88] on input "462619" at bounding box center [425, 86] width 290 height 13
type input "462512"
click at [478, 347] on button "Search" at bounding box center [478, 346] width 39 height 16
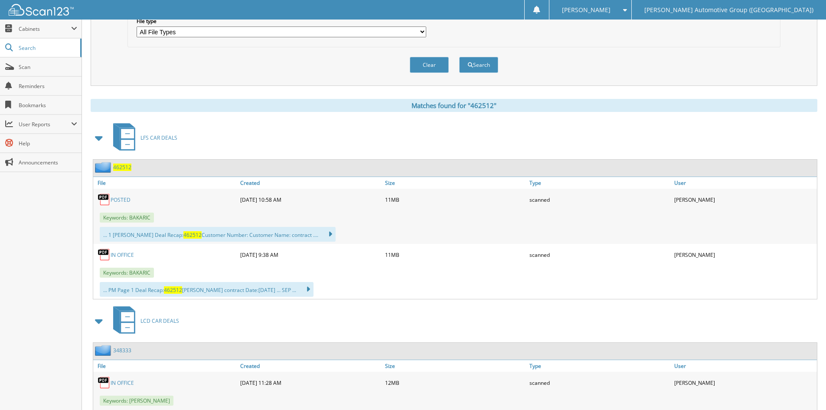
scroll to position [304, 0]
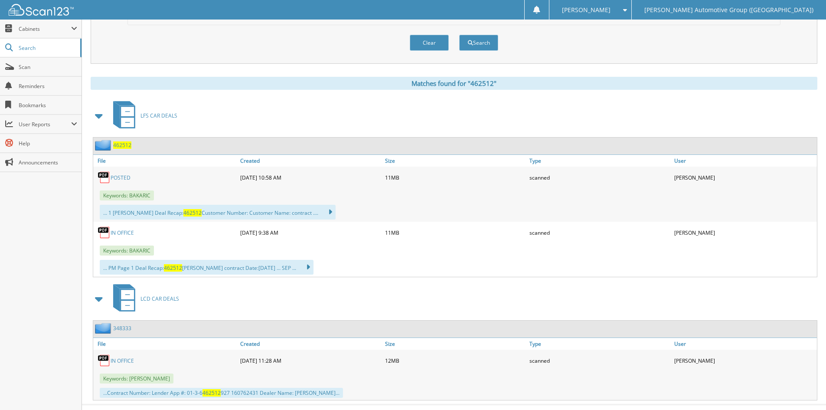
click at [115, 176] on link "POSTED" at bounding box center [121, 177] width 20 height 7
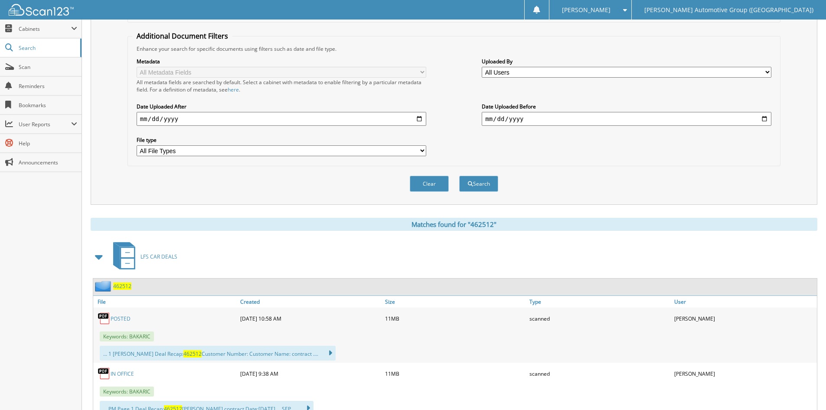
scroll to position [0, 0]
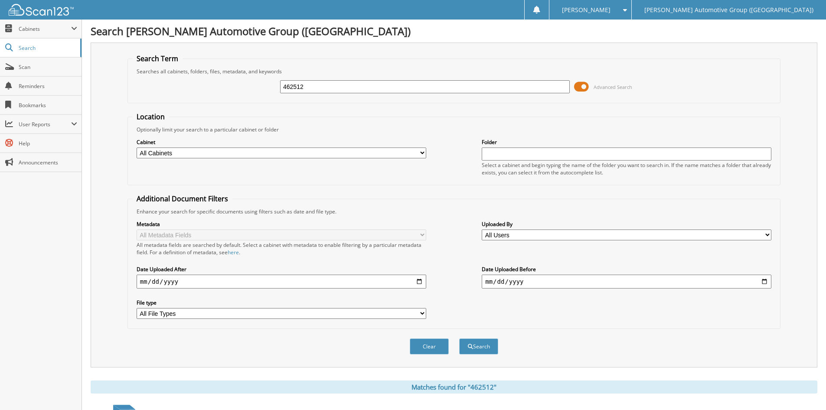
click at [325, 87] on input "462512" at bounding box center [425, 86] width 290 height 13
type input "462578"
click at [475, 345] on button "Search" at bounding box center [478, 346] width 39 height 16
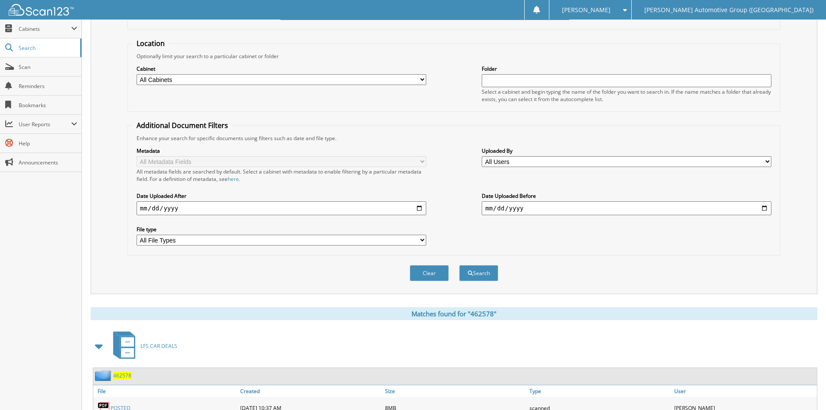
scroll to position [169, 0]
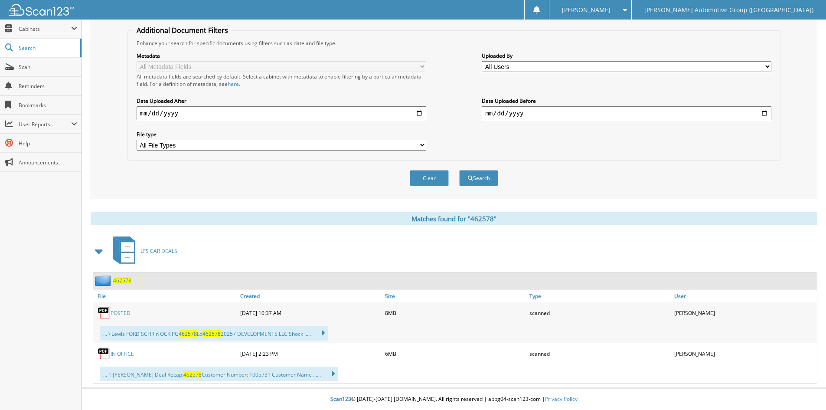
click at [121, 312] on link "POSTED" at bounding box center [121, 312] width 20 height 7
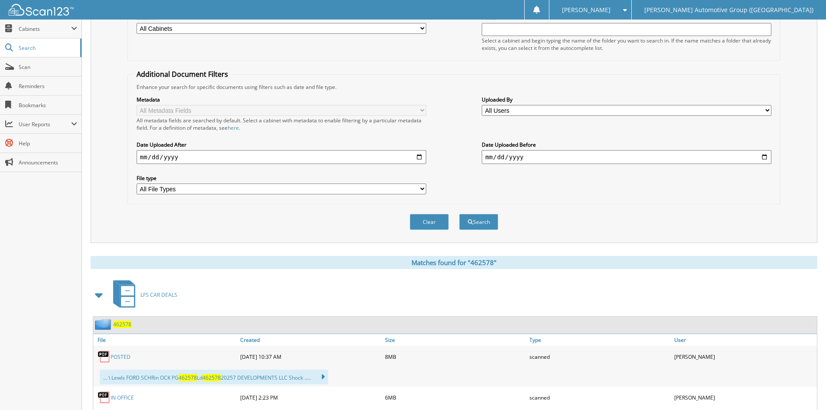
scroll to position [0, 0]
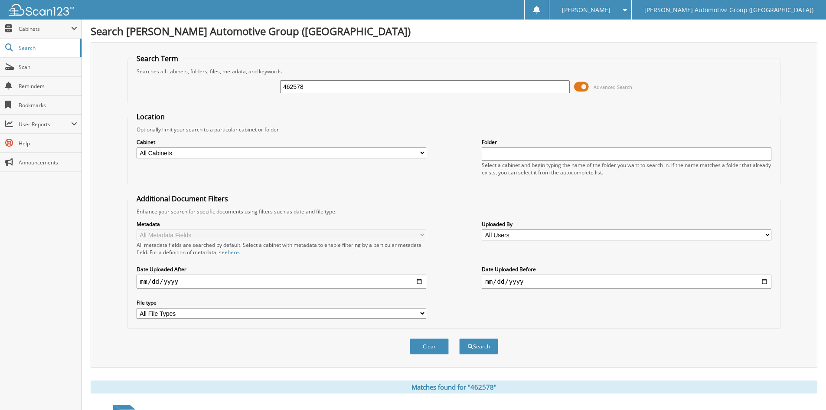
click at [315, 88] on input "462578" at bounding box center [425, 86] width 290 height 13
type input "462575"
click at [481, 347] on button "Search" at bounding box center [478, 346] width 39 height 16
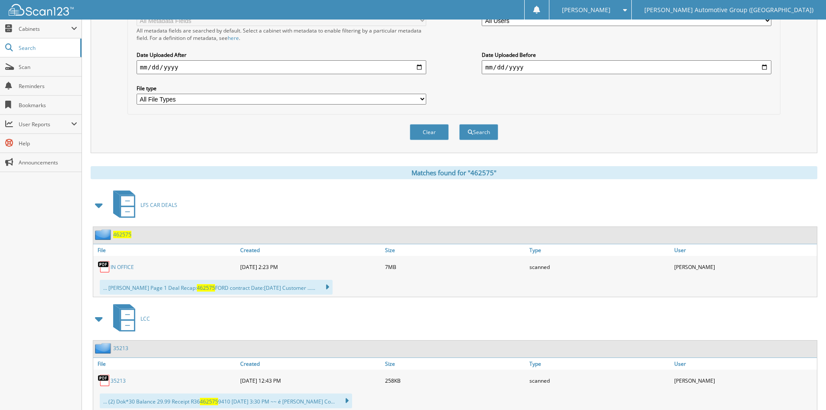
scroll to position [217, 0]
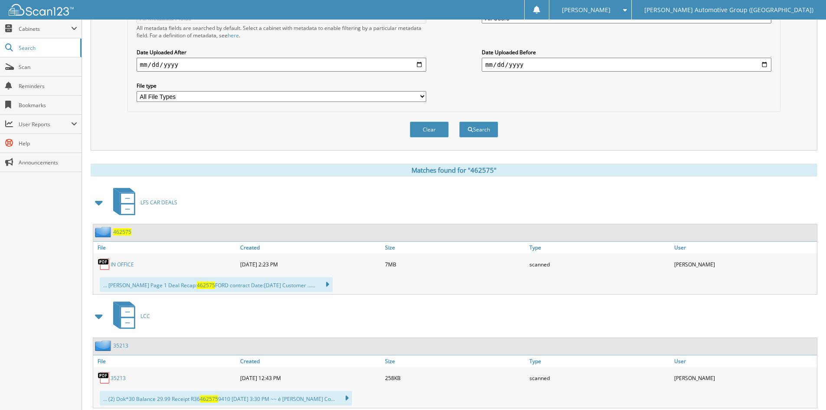
click at [128, 264] on link "IN OFFICE" at bounding box center [122, 264] width 23 height 7
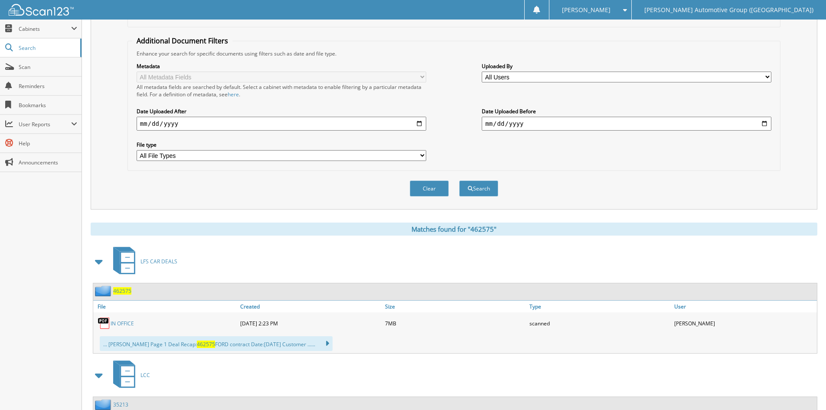
scroll to position [0, 0]
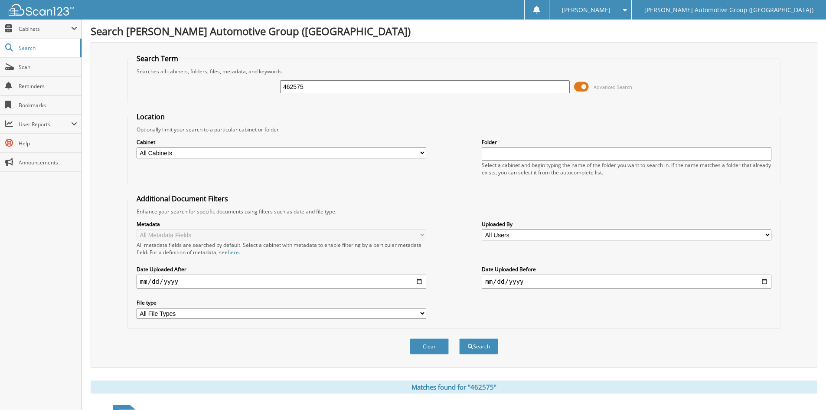
drag, startPoint x: 331, startPoint y: 88, endPoint x: 229, endPoint y: 87, distance: 102.4
click at [232, 88] on div "462575 Advanced Search" at bounding box center [454, 86] width 644 height 23
type input "351858"
click at [480, 344] on button "Search" at bounding box center [478, 346] width 39 height 16
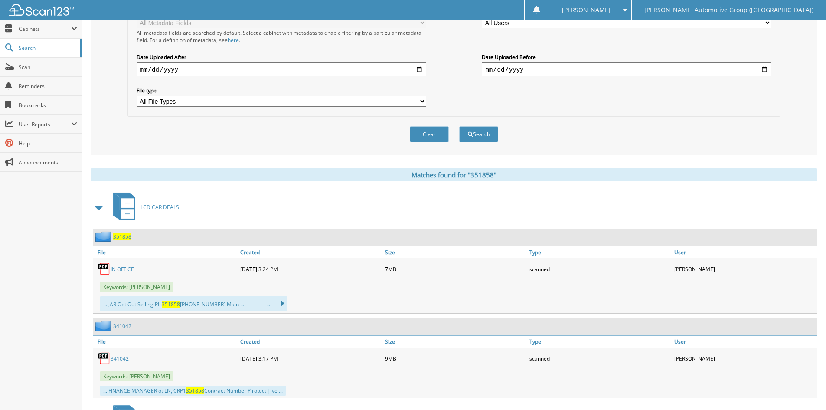
scroll to position [260, 0]
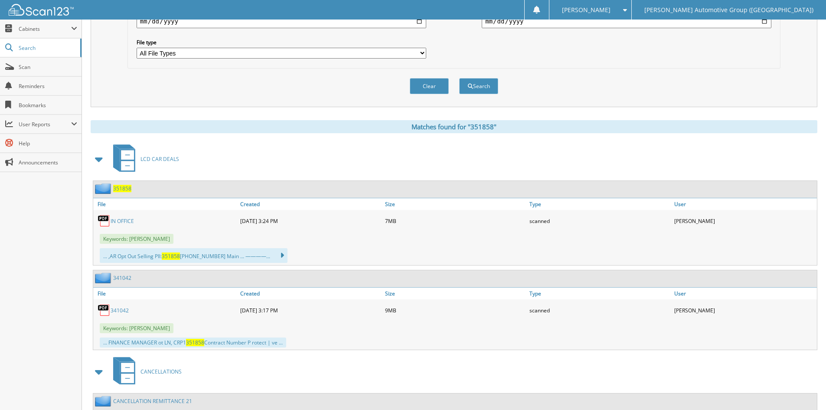
click at [121, 222] on link "IN OFFICE" at bounding box center [122, 220] width 23 height 7
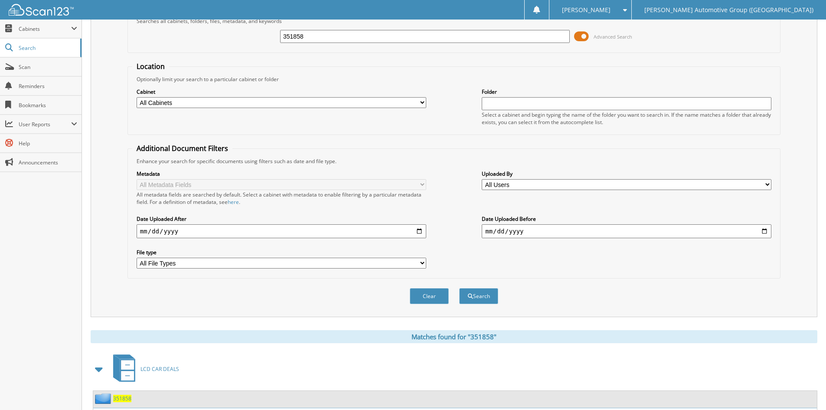
scroll to position [43, 0]
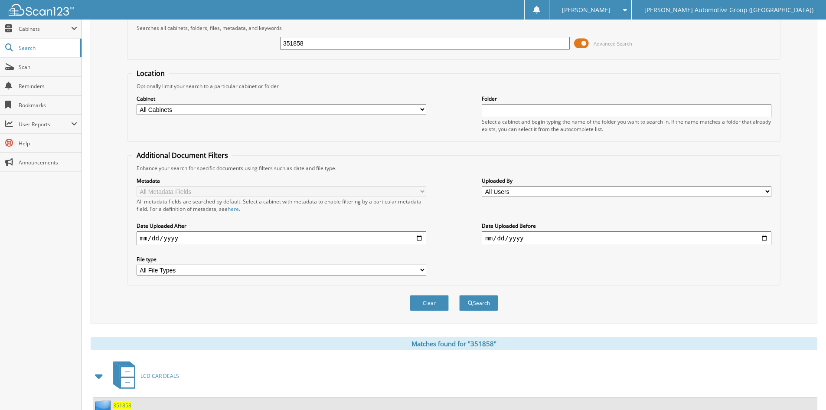
click at [327, 41] on input "351858" at bounding box center [425, 43] width 290 height 13
type input "351836"
click at [459, 295] on button "Search" at bounding box center [478, 303] width 39 height 16
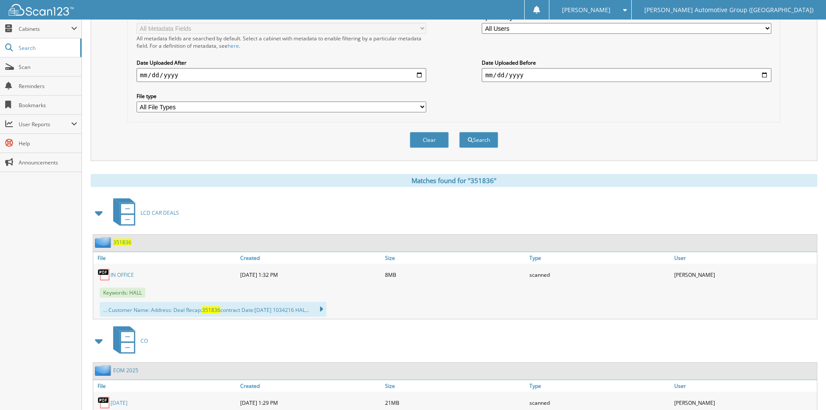
scroll to position [251, 0]
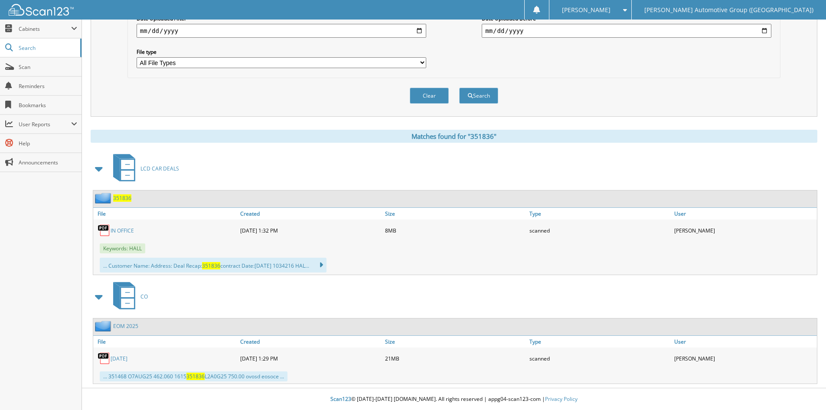
click at [125, 229] on link "IN OFFICE" at bounding box center [122, 230] width 23 height 7
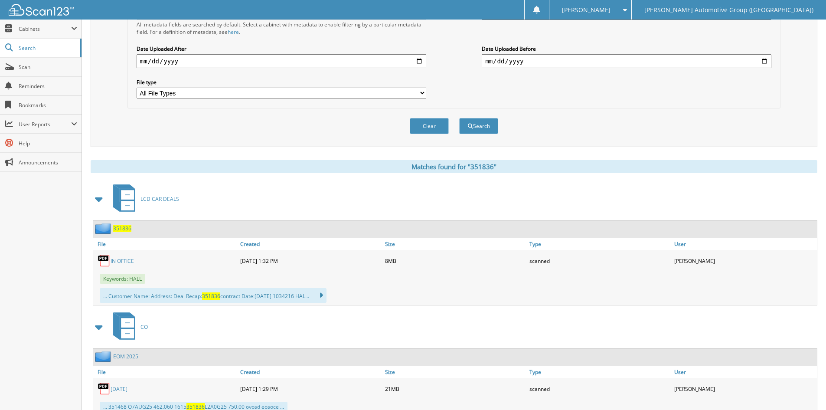
scroll to position [34, 0]
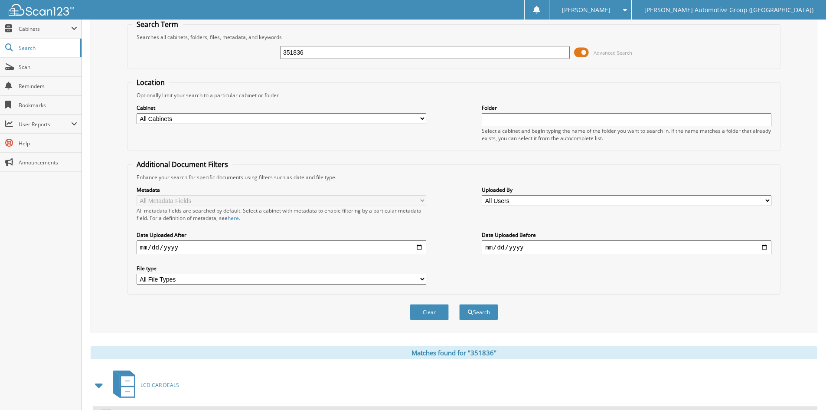
click at [324, 54] on input "351836" at bounding box center [425, 52] width 290 height 13
type input "351856"
click at [481, 312] on button "Search" at bounding box center [478, 312] width 39 height 16
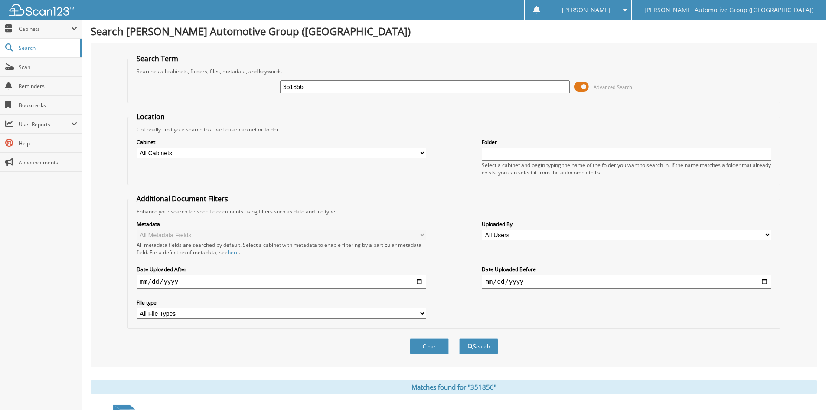
scroll to position [304, 0]
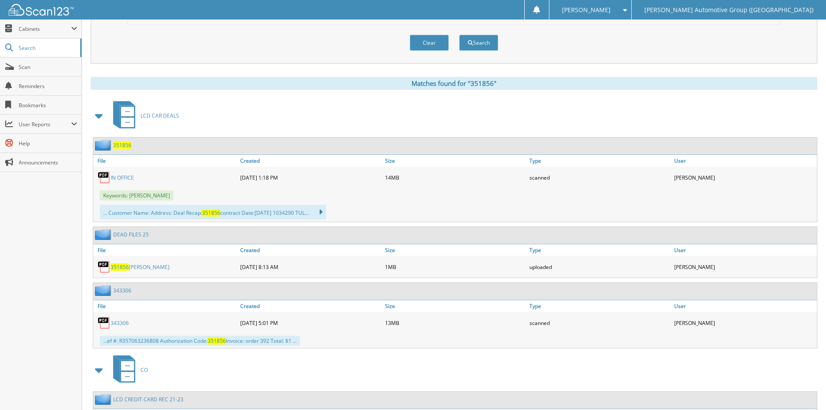
click at [121, 176] on link "IN OFFICE" at bounding box center [122, 177] width 23 height 7
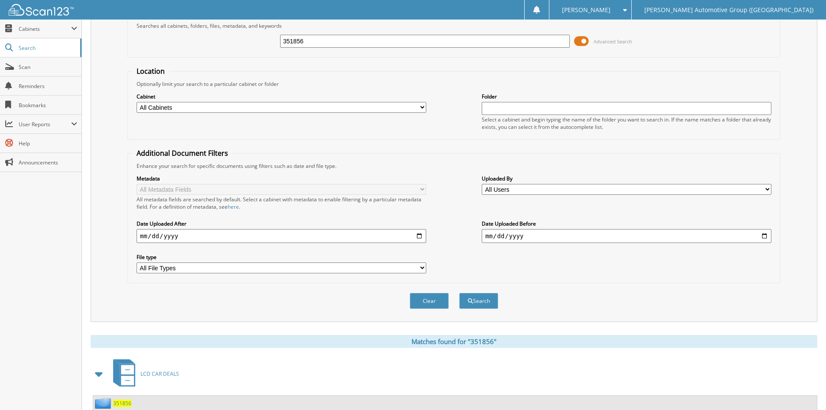
scroll to position [43, 0]
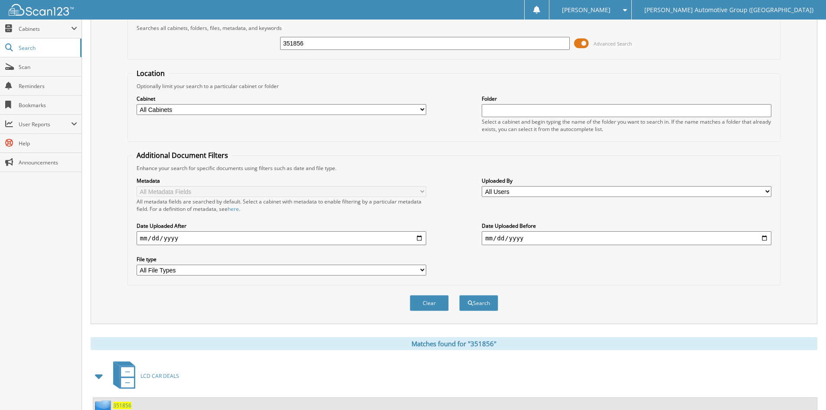
click at [320, 43] on input "351856" at bounding box center [425, 43] width 290 height 13
